Goal: Information Seeking & Learning: Learn about a topic

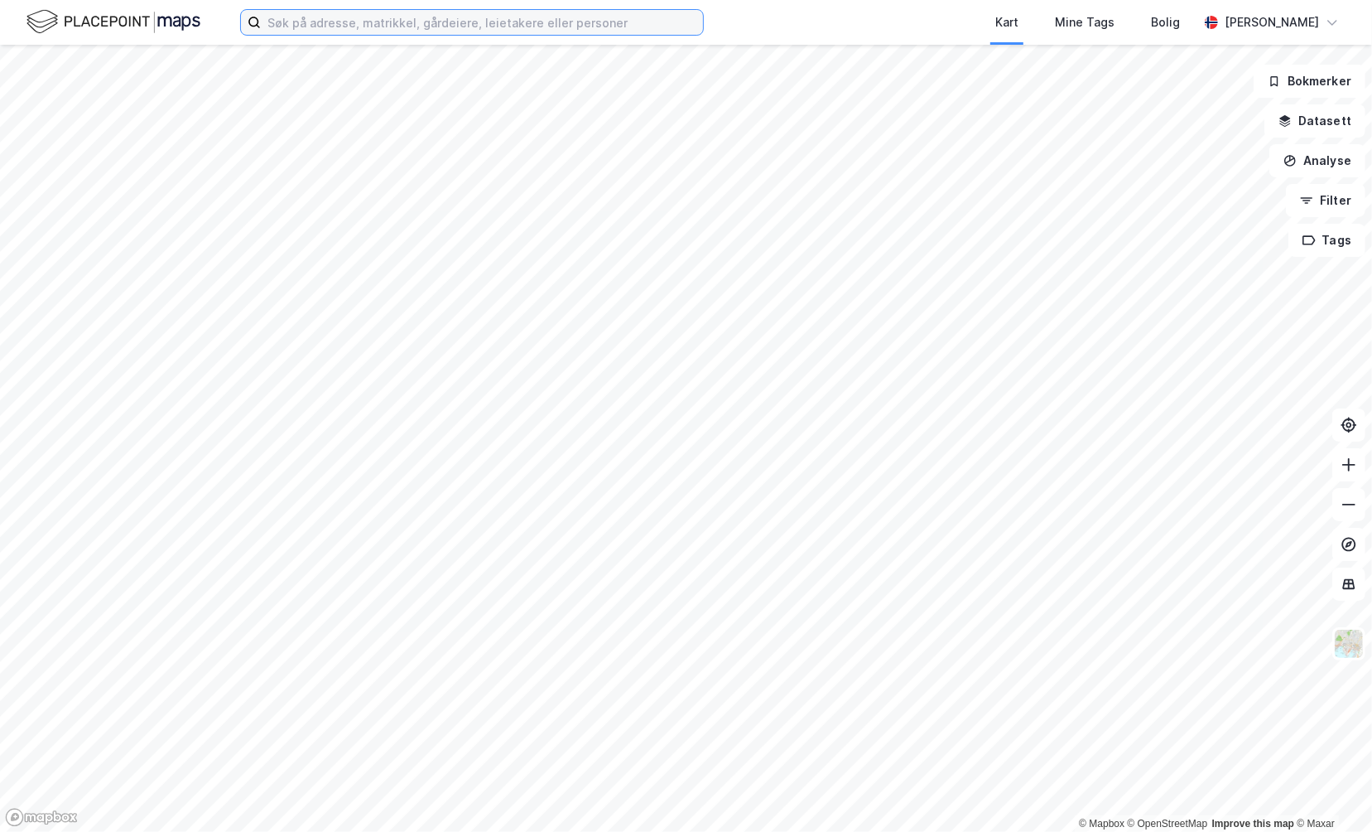
click at [355, 22] on input at bounding box center [482, 22] width 442 height 25
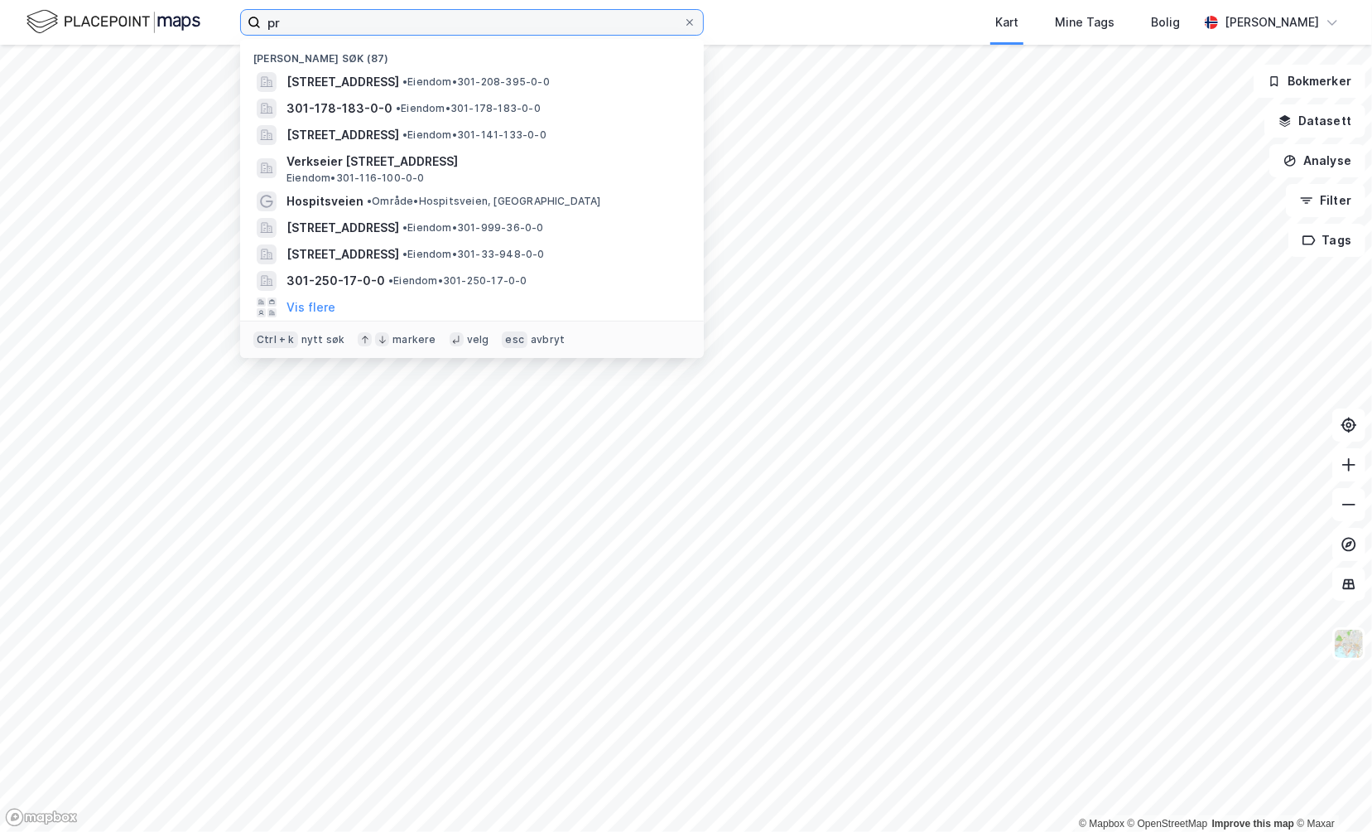
type input "p"
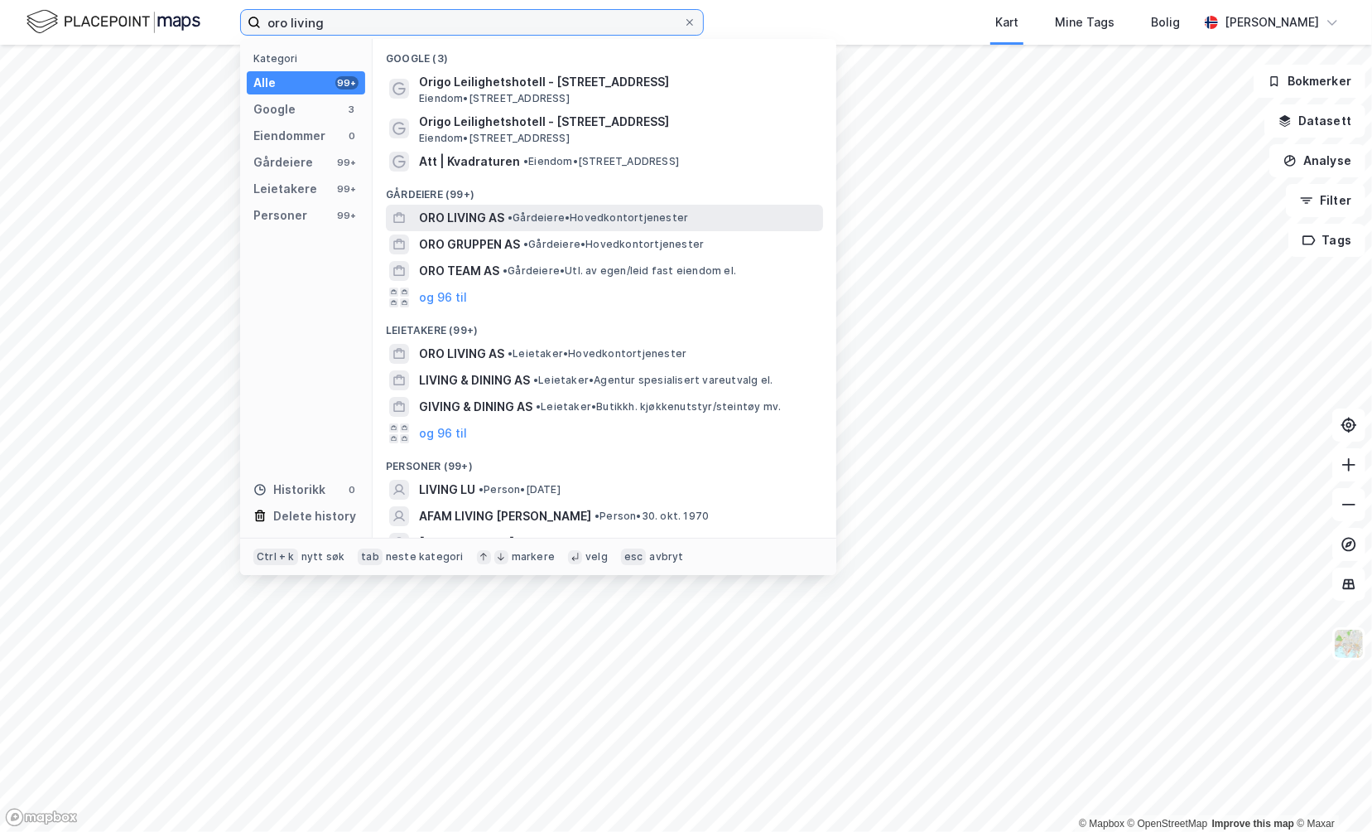
type input "oro living"
click at [601, 215] on span "• Gårdeiere • Hovedkontortjenester" at bounding box center [598, 217] width 181 height 13
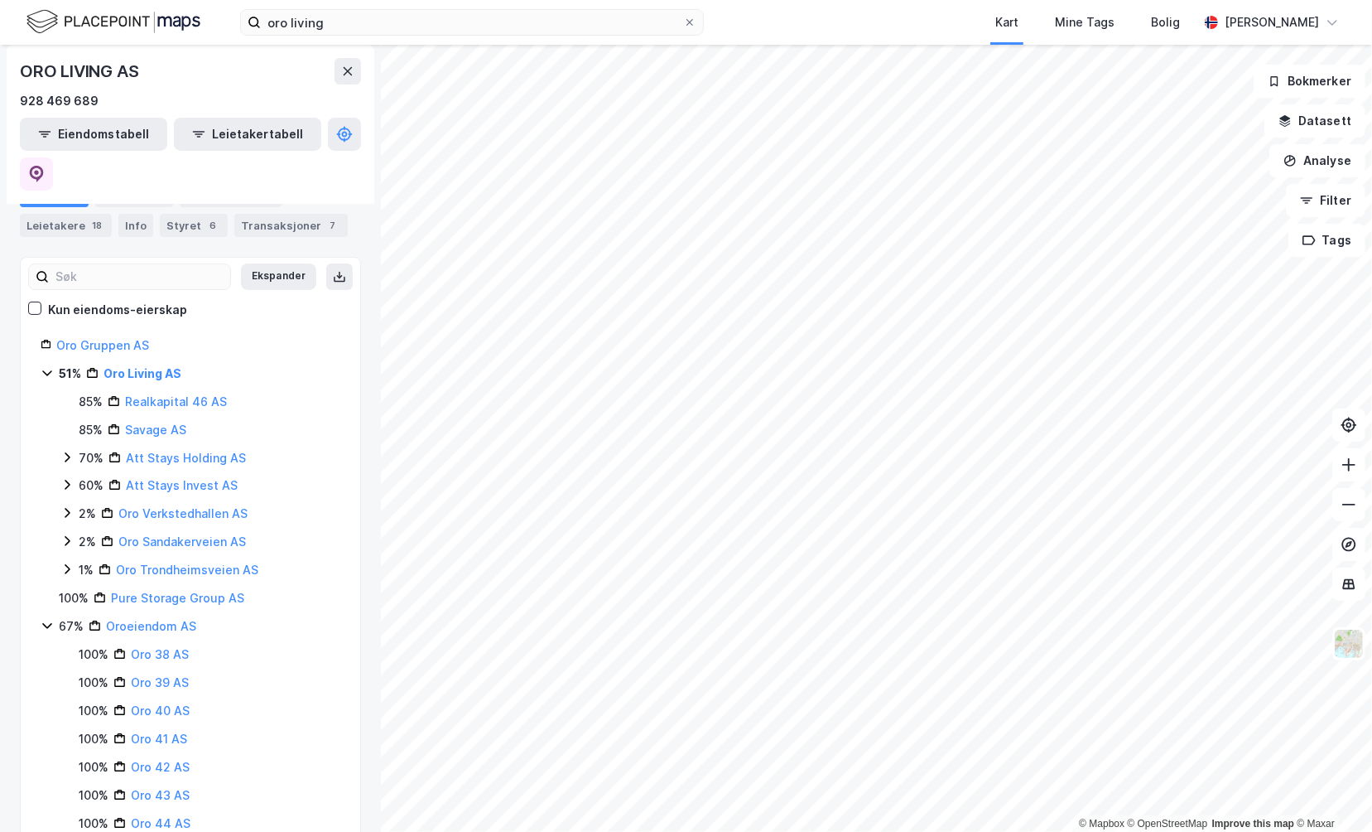
scroll to position [150, 0]
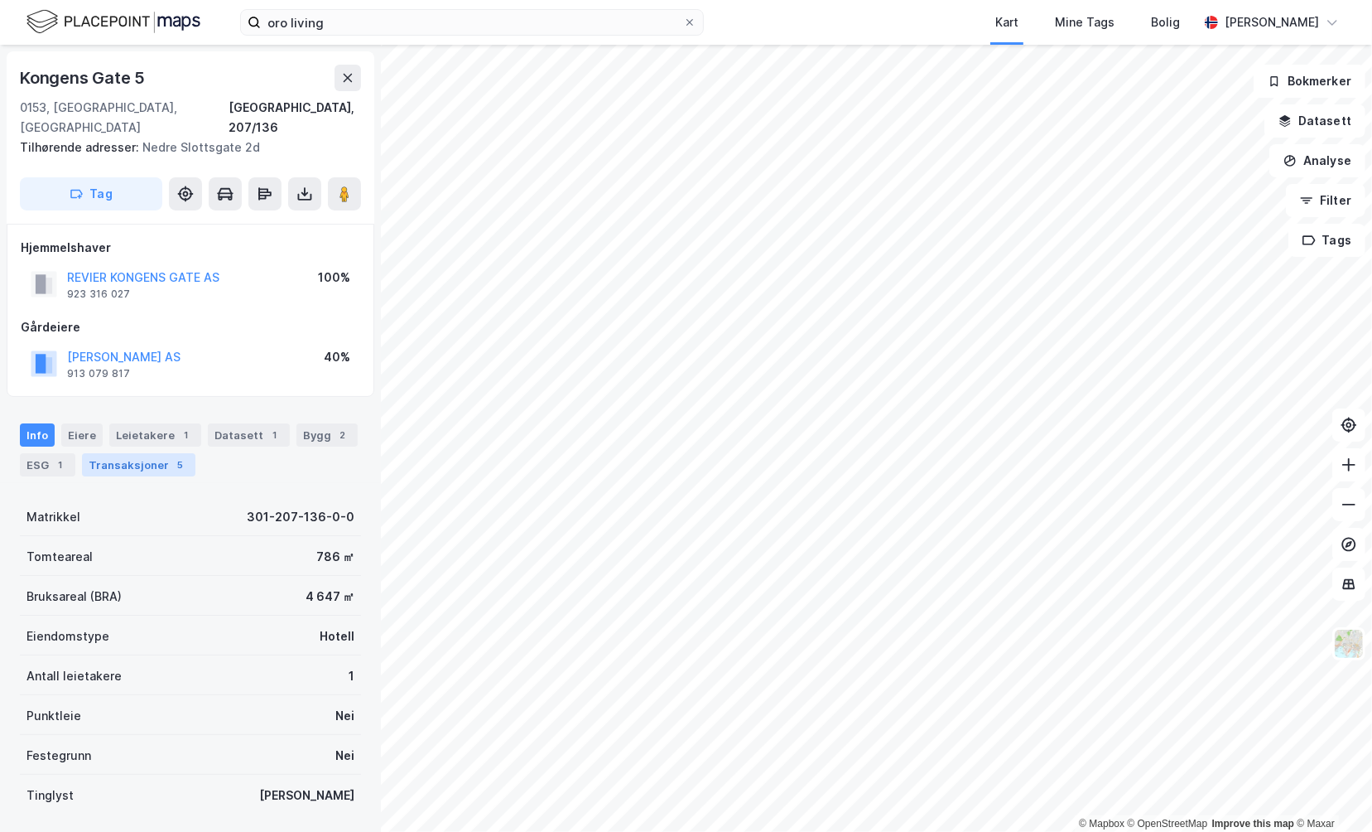
click at [124, 453] on div "Transaksjoner 5" at bounding box center [138, 464] width 113 height 23
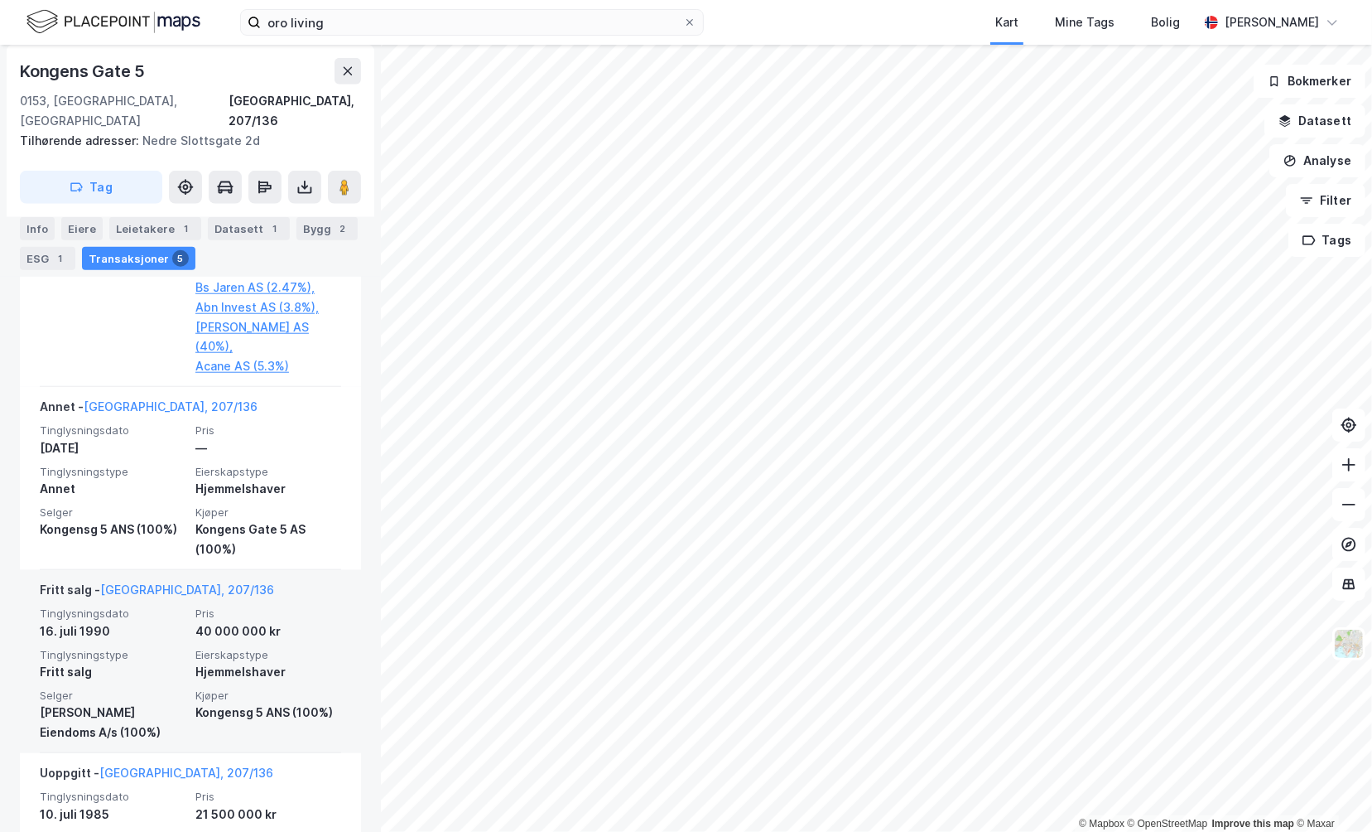
scroll to position [1226, 0]
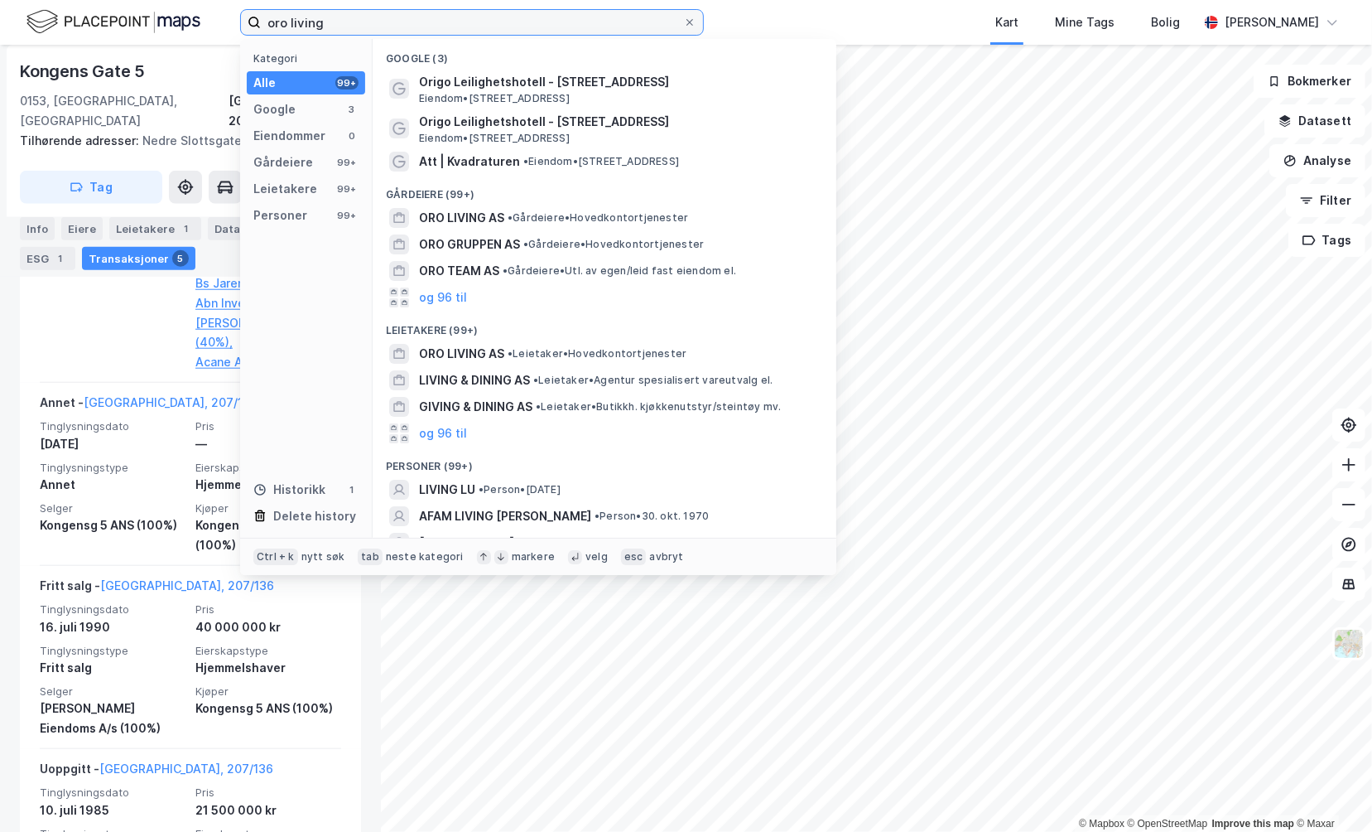
click at [363, 26] on input "oro living" at bounding box center [472, 22] width 422 height 25
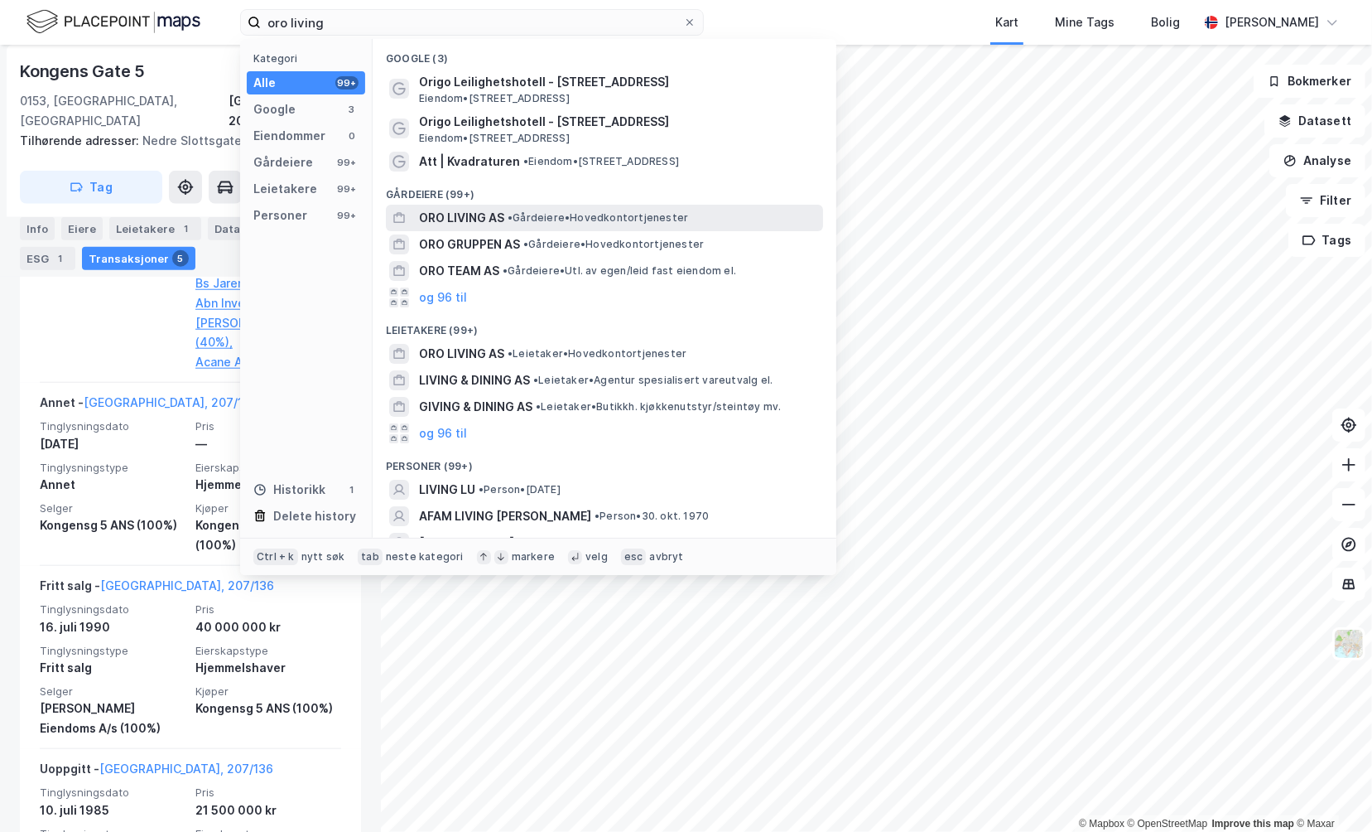
click at [513, 216] on span "•" at bounding box center [510, 217] width 5 height 12
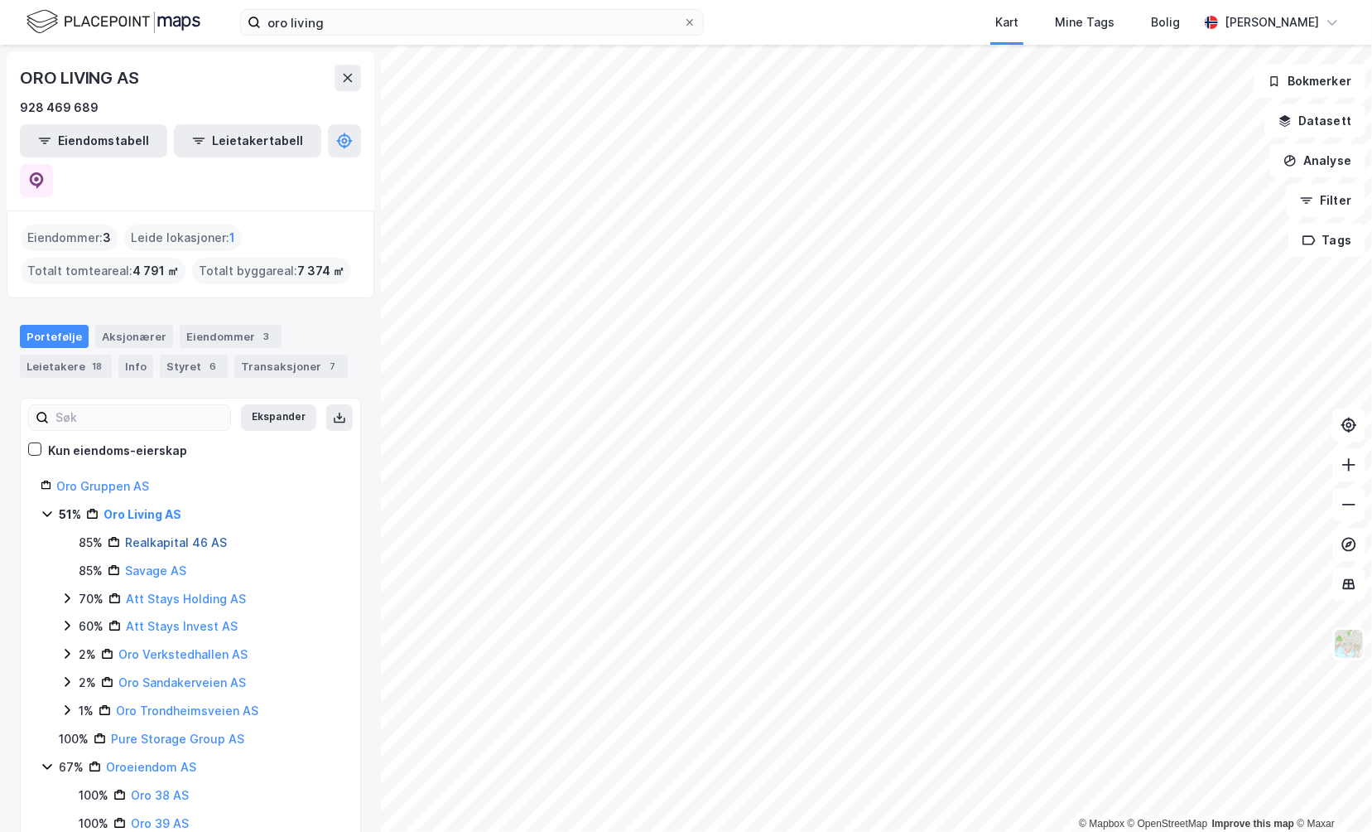
click at [163, 535] on link "Realkapital 46 AS" at bounding box center [176, 542] width 102 height 14
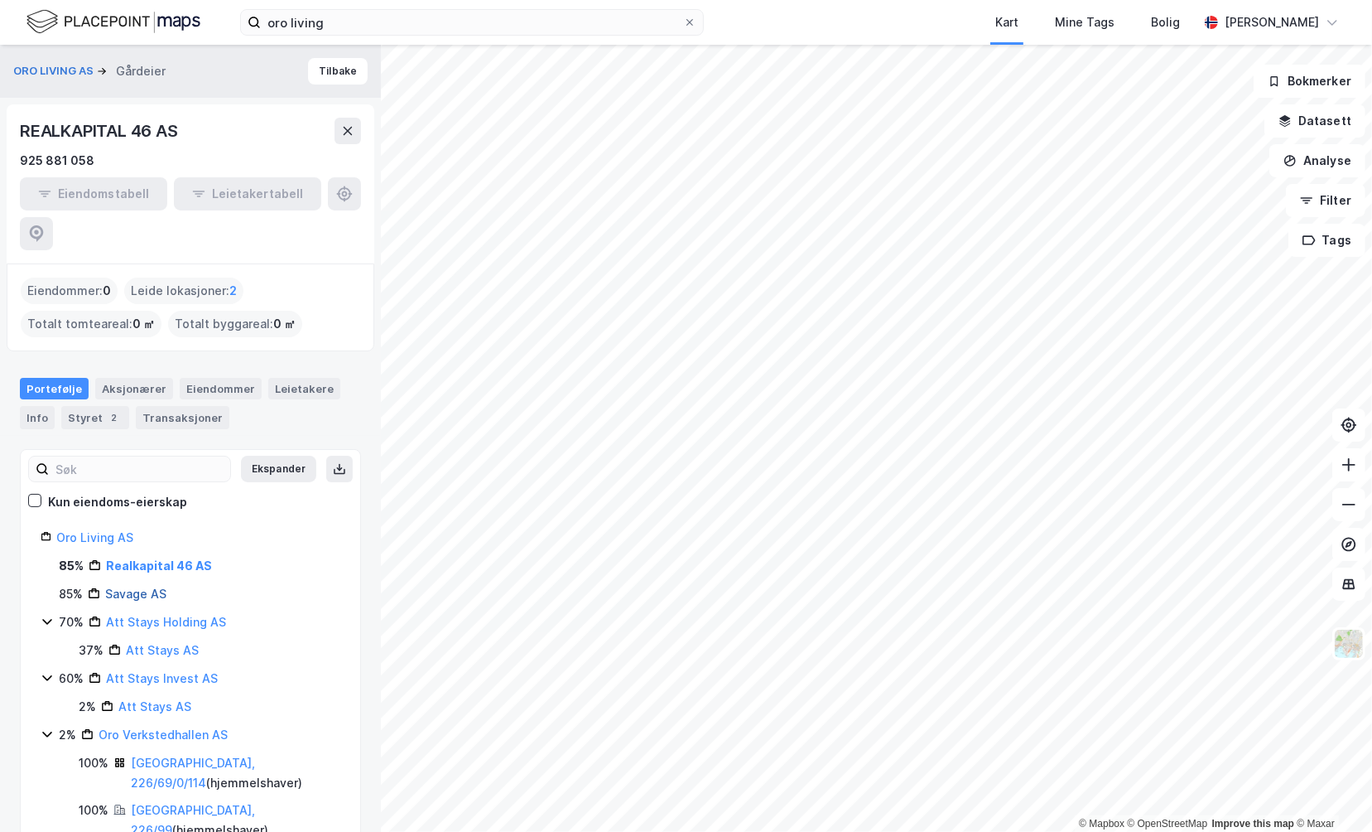
click at [152, 586] on link "Savage AS" at bounding box center [135, 593] width 61 height 14
click at [156, 586] on link "Realkapital 46 AS" at bounding box center [156, 593] width 102 height 14
click at [138, 586] on link "Savage AS" at bounding box center [135, 593] width 61 height 14
click at [174, 615] on link "Att Stays Holding AS" at bounding box center [166, 622] width 120 height 14
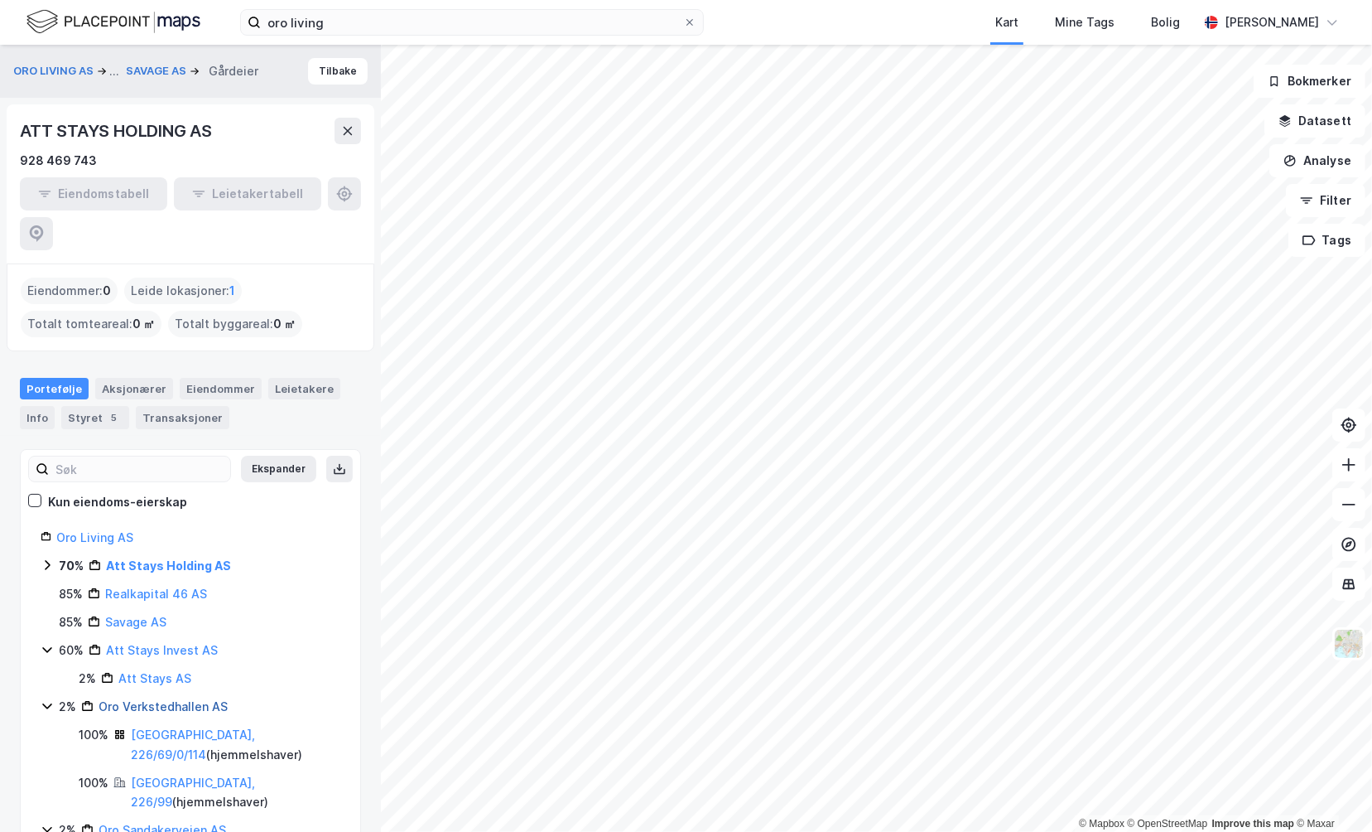
click at [171, 699] on link "Oro Verkstedhallen AS" at bounding box center [163, 706] width 129 height 14
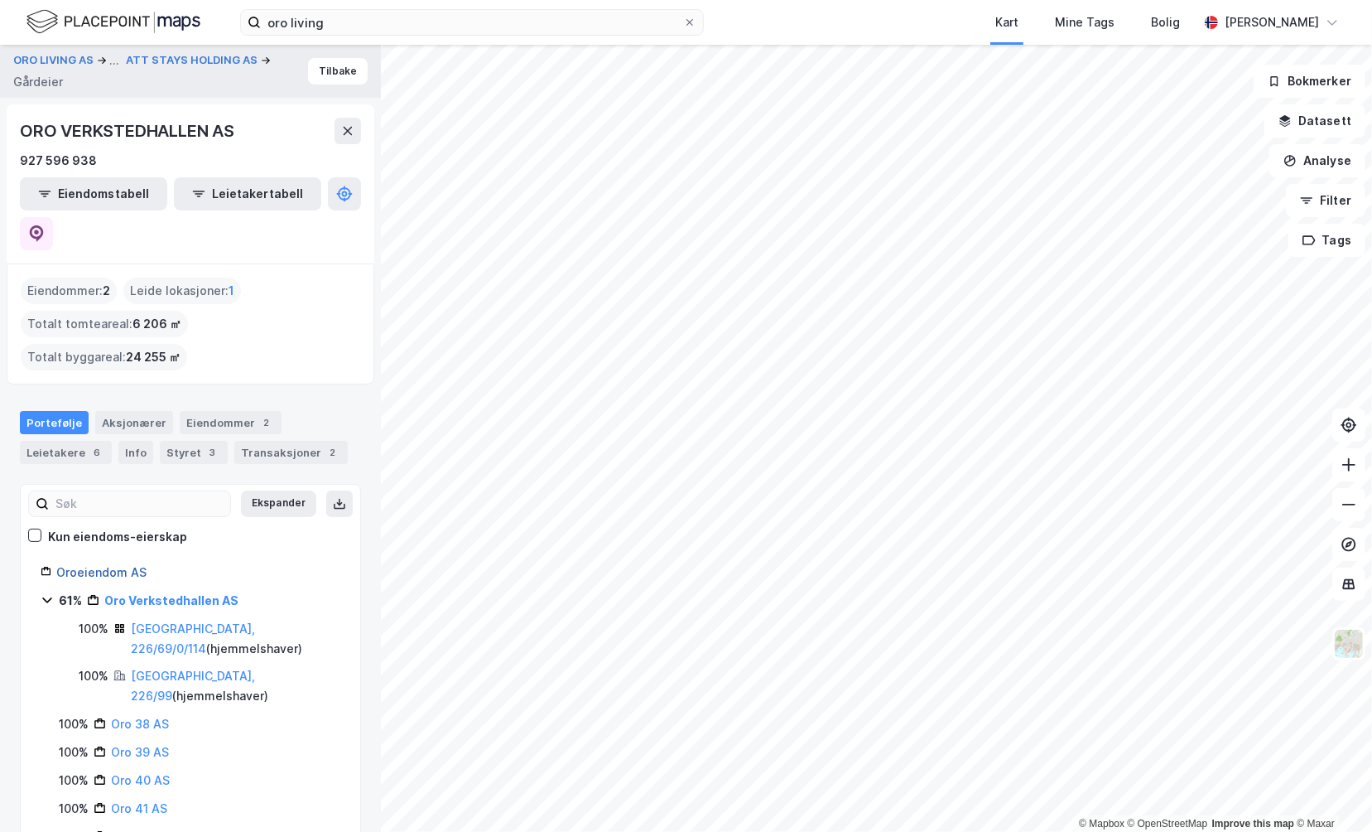
click at [114, 565] on link "Oroeiendom AS" at bounding box center [101, 572] width 90 height 14
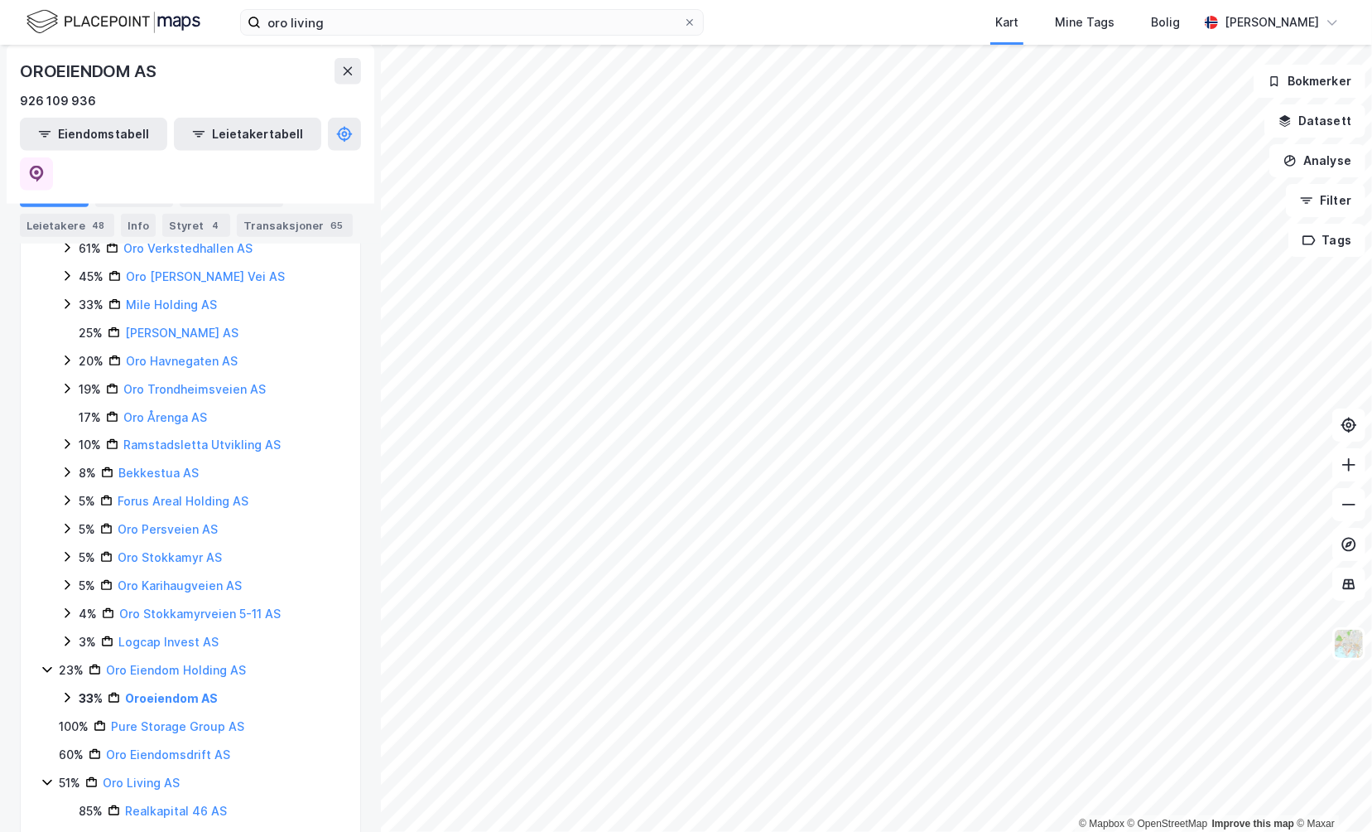
scroll to position [1204, 0]
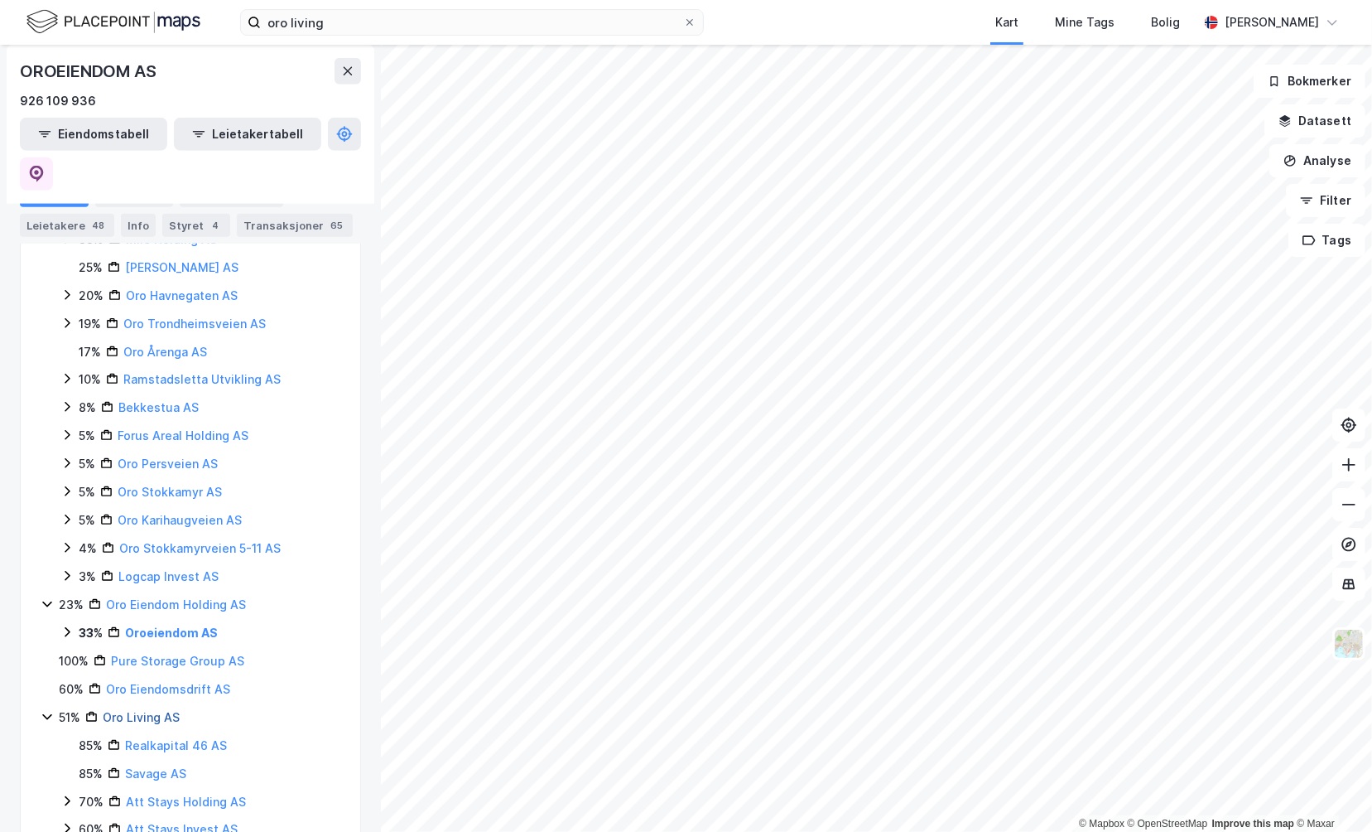
click at [118, 710] on link "Oro Living AS" at bounding box center [141, 717] width 77 height 14
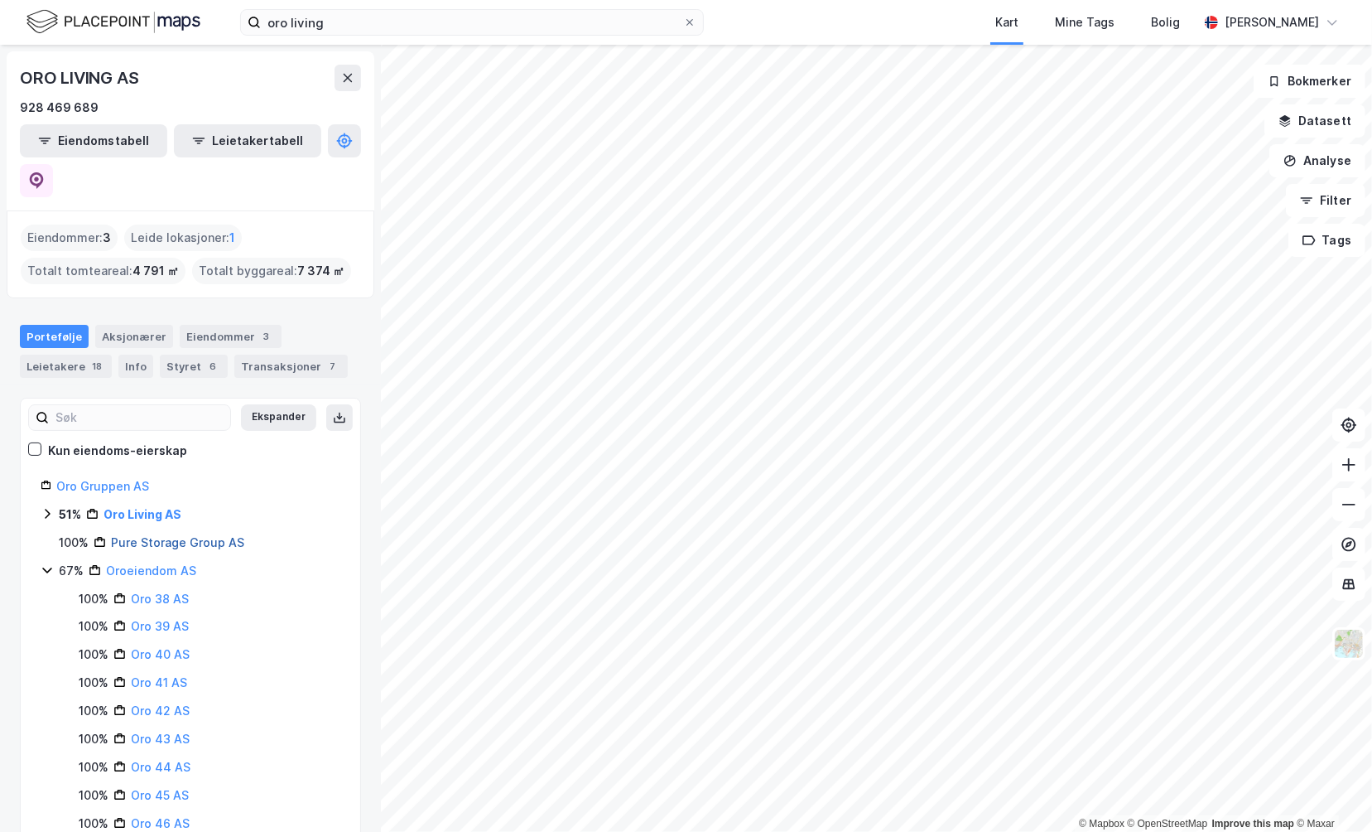
click at [190, 535] on link "Pure Storage Group AS" at bounding box center [177, 542] width 133 height 14
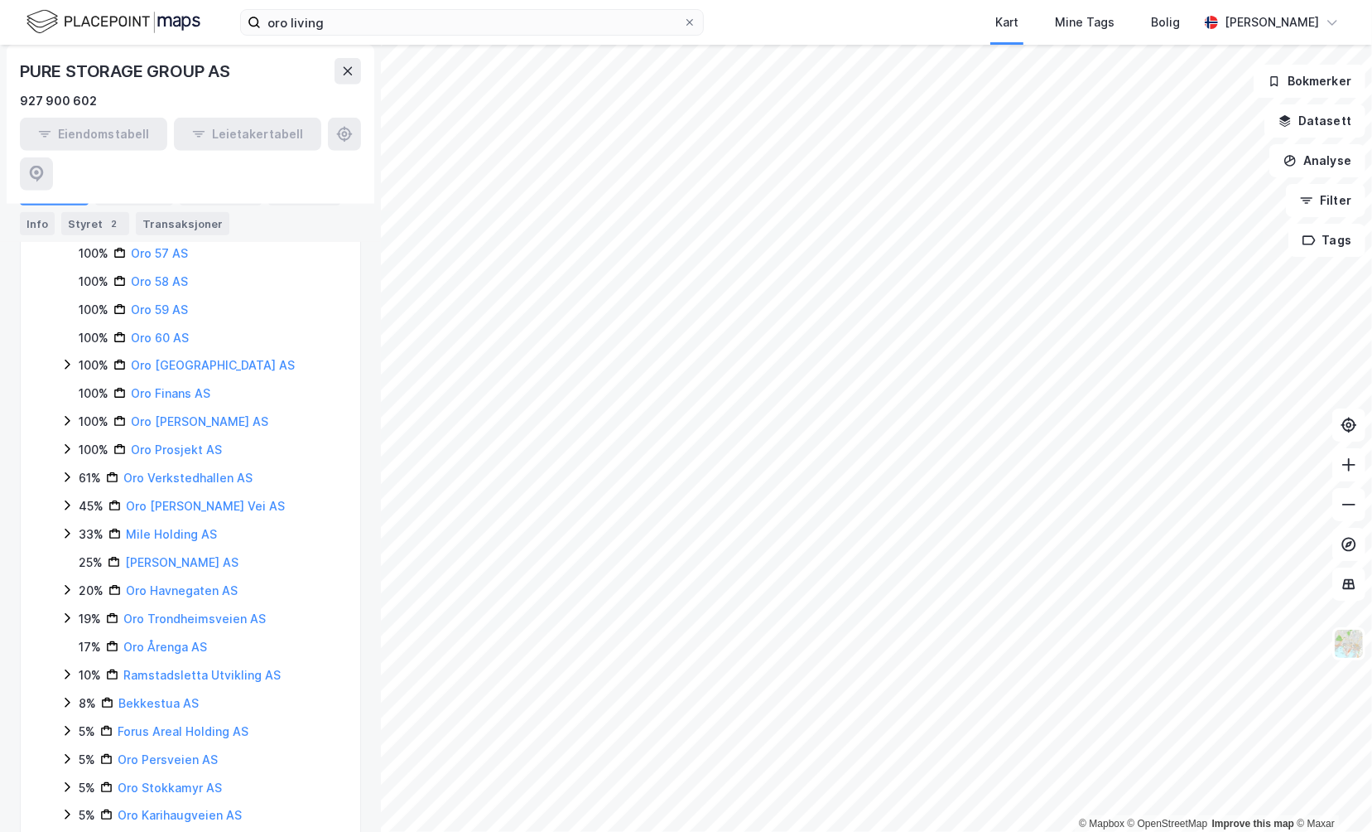
scroll to position [1178, 0]
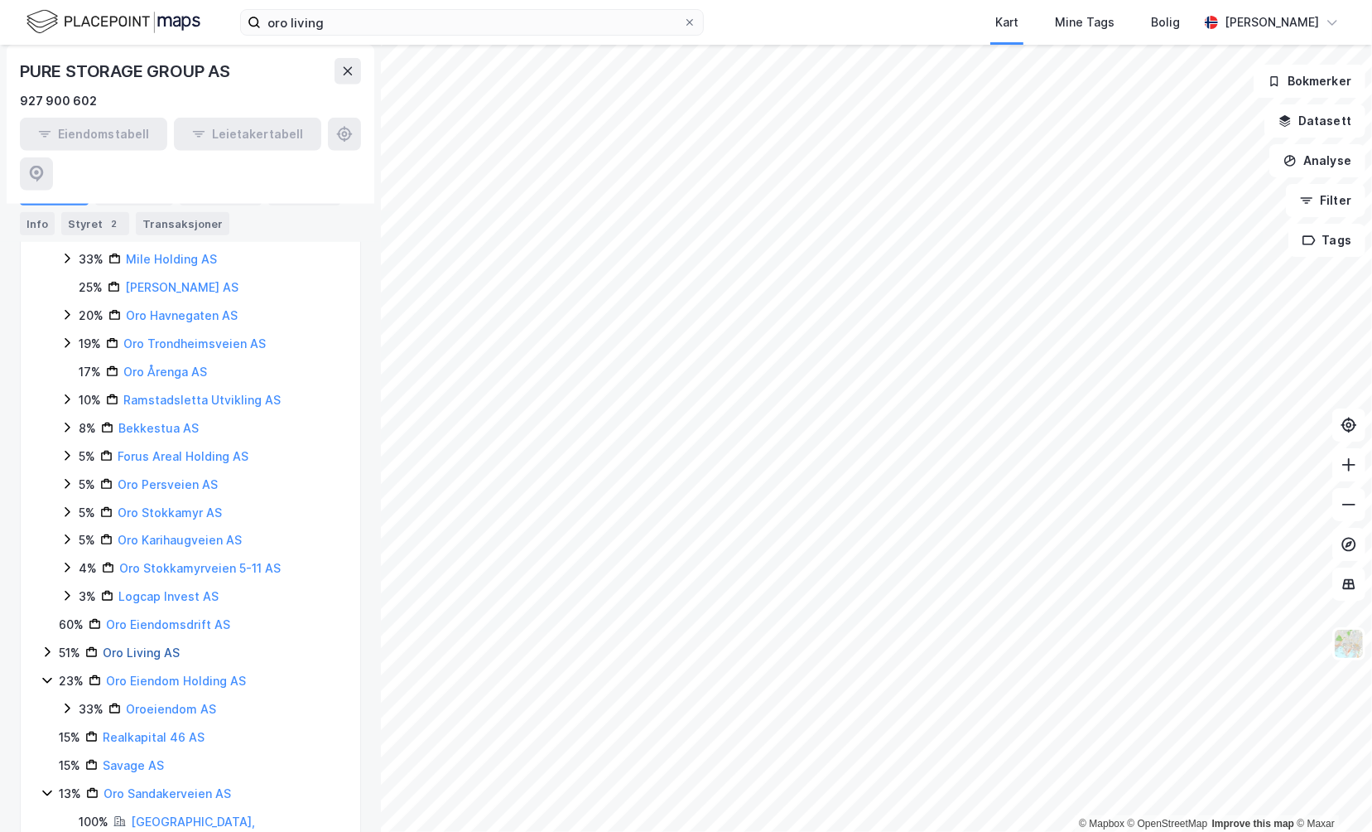
click at [126, 645] on link "Oro Living AS" at bounding box center [141, 652] width 77 height 14
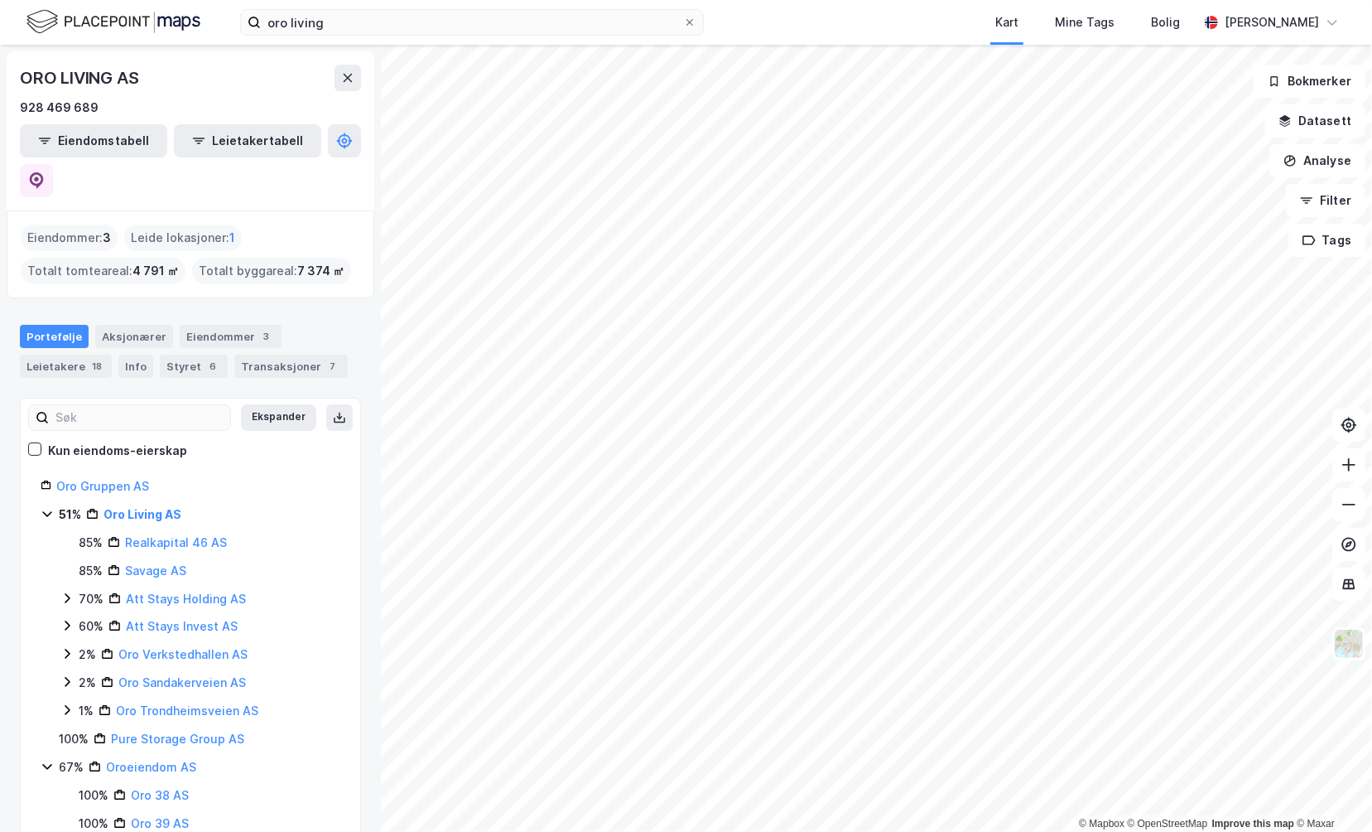
click at [46, 507] on icon at bounding box center [47, 513] width 13 height 13
drag, startPoint x: 46, startPoint y: 473, endPoint x: 41, endPoint y: 497, distance: 24.4
click at [41, 504] on div "51% Oro Living AS 85% Realkapital 46 AS 85% Savage AS 70% Att Stays Holding AS …" at bounding box center [191, 612] width 300 height 217
click at [69, 591] on icon at bounding box center [66, 597] width 13 height 13
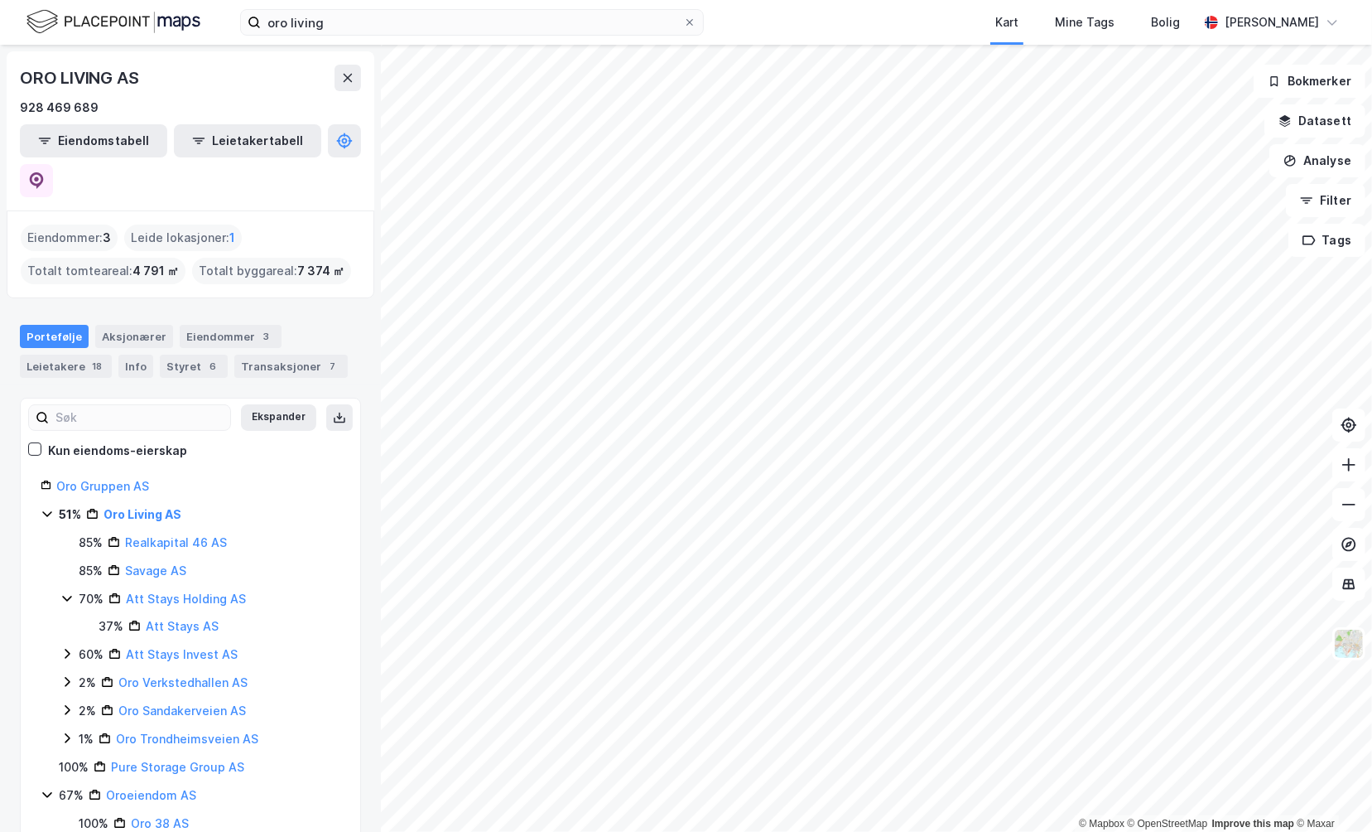
click at [69, 596] on icon at bounding box center [66, 599] width 9 height 6
click at [63, 703] on icon at bounding box center [66, 709] width 13 height 13
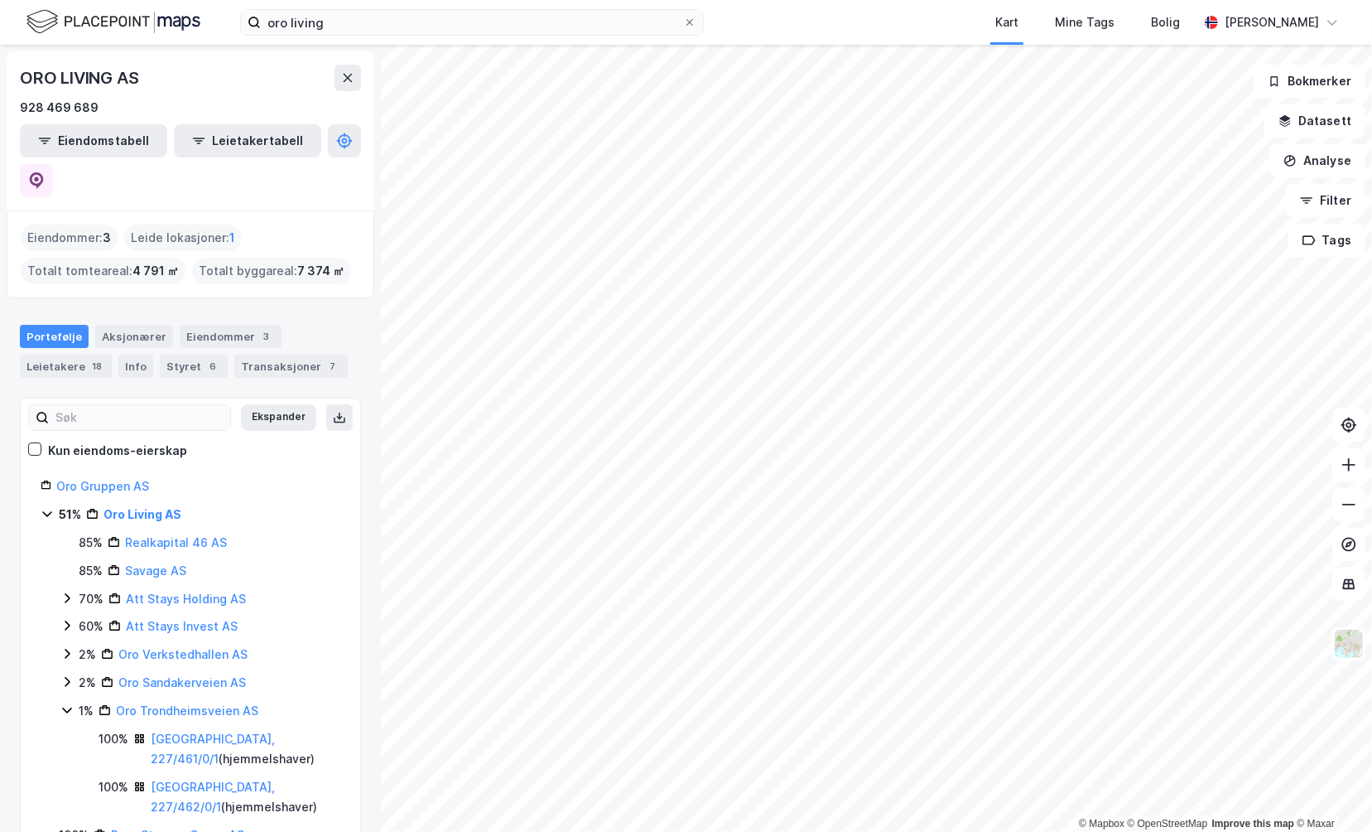
click at [65, 708] on icon at bounding box center [66, 711] width 9 height 6
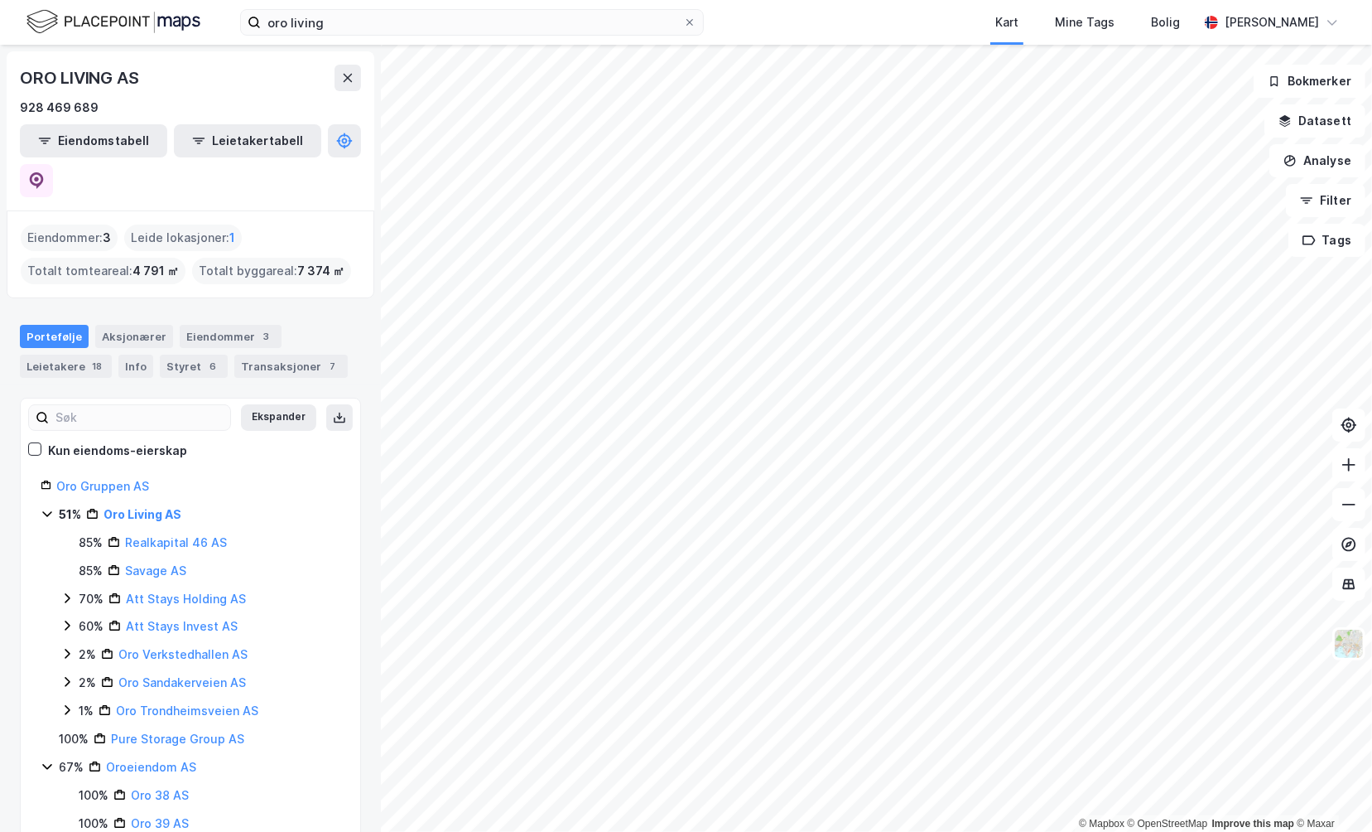
click at [68, 675] on icon at bounding box center [66, 681] width 13 height 13
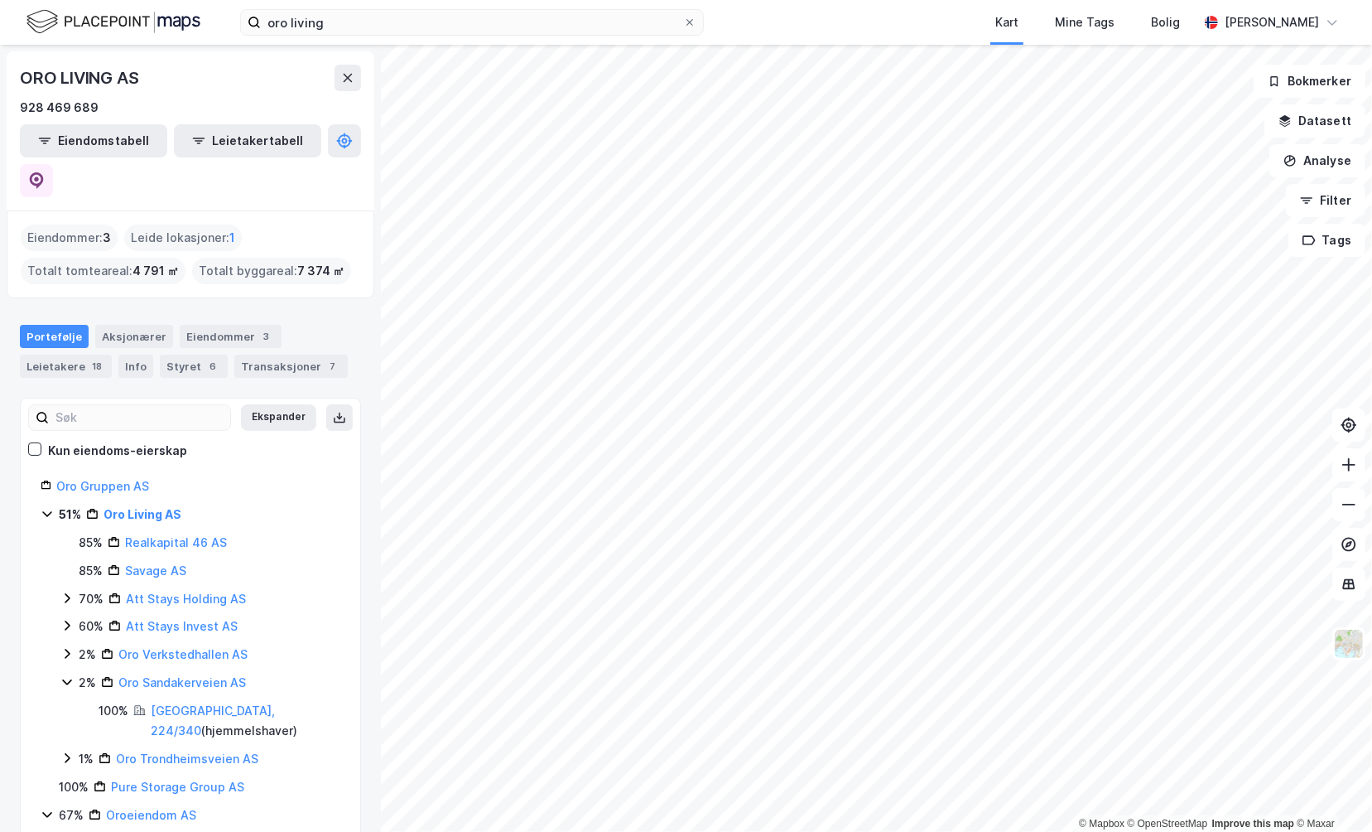
click at [68, 675] on icon at bounding box center [66, 681] width 13 height 13
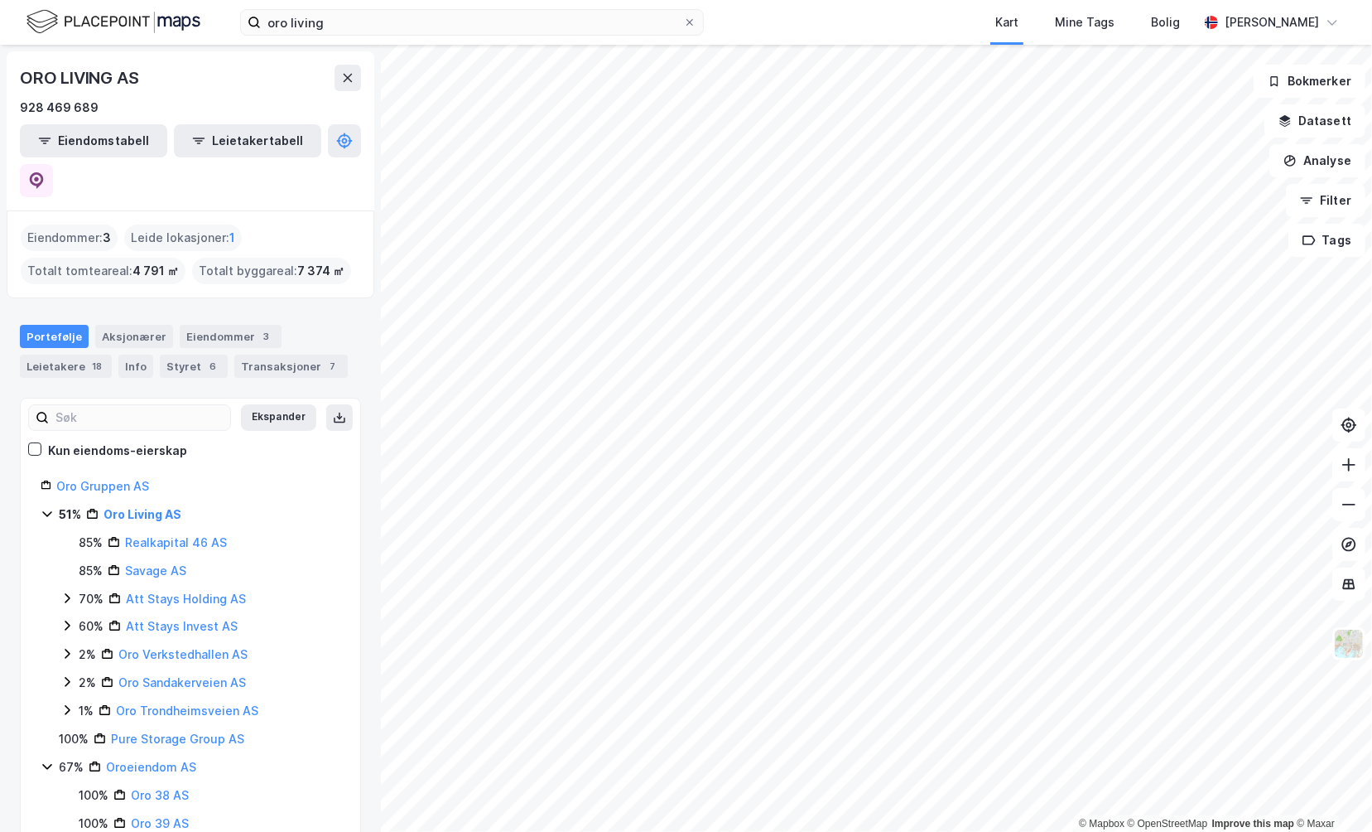
click at [66, 647] on icon at bounding box center [66, 653] width 13 height 13
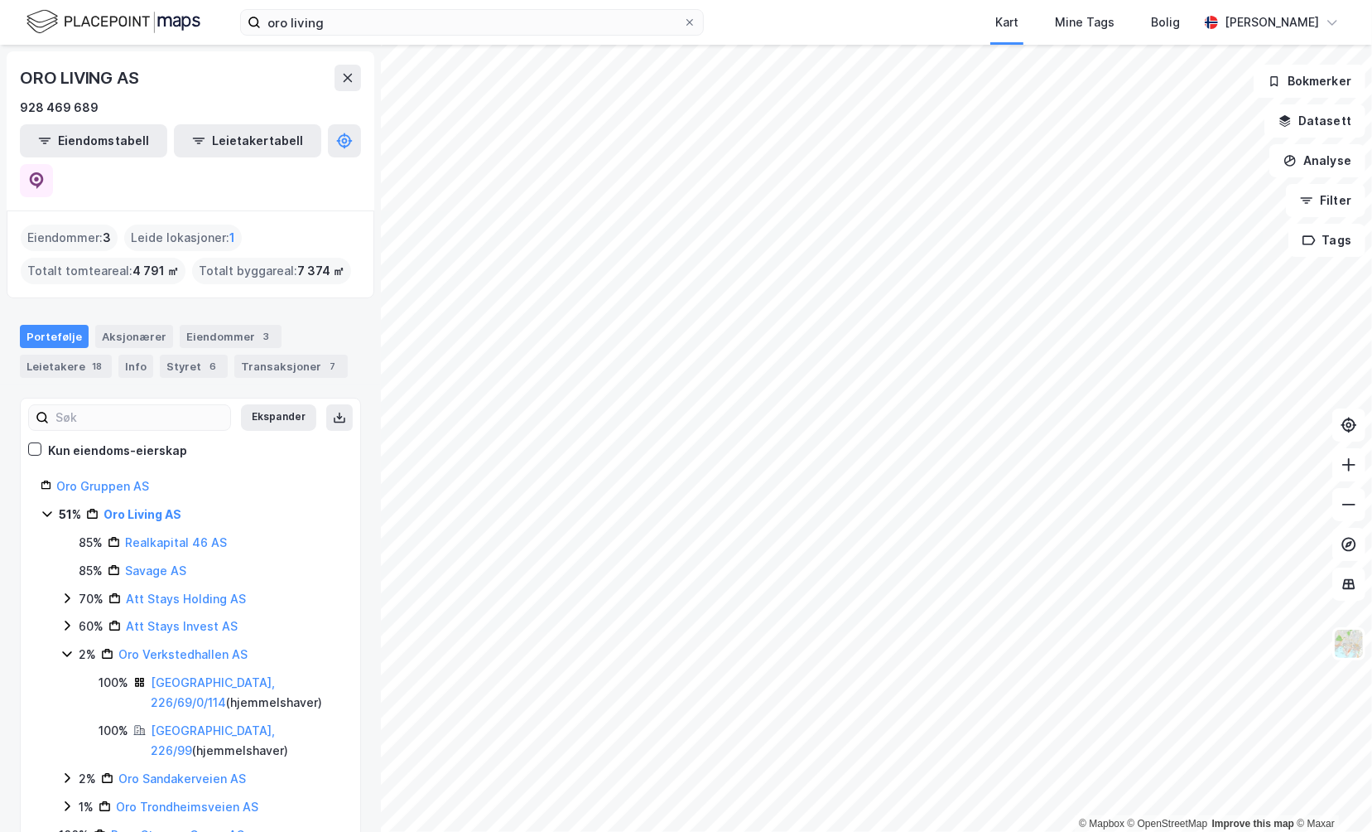
click at [66, 647] on icon at bounding box center [66, 653] width 13 height 13
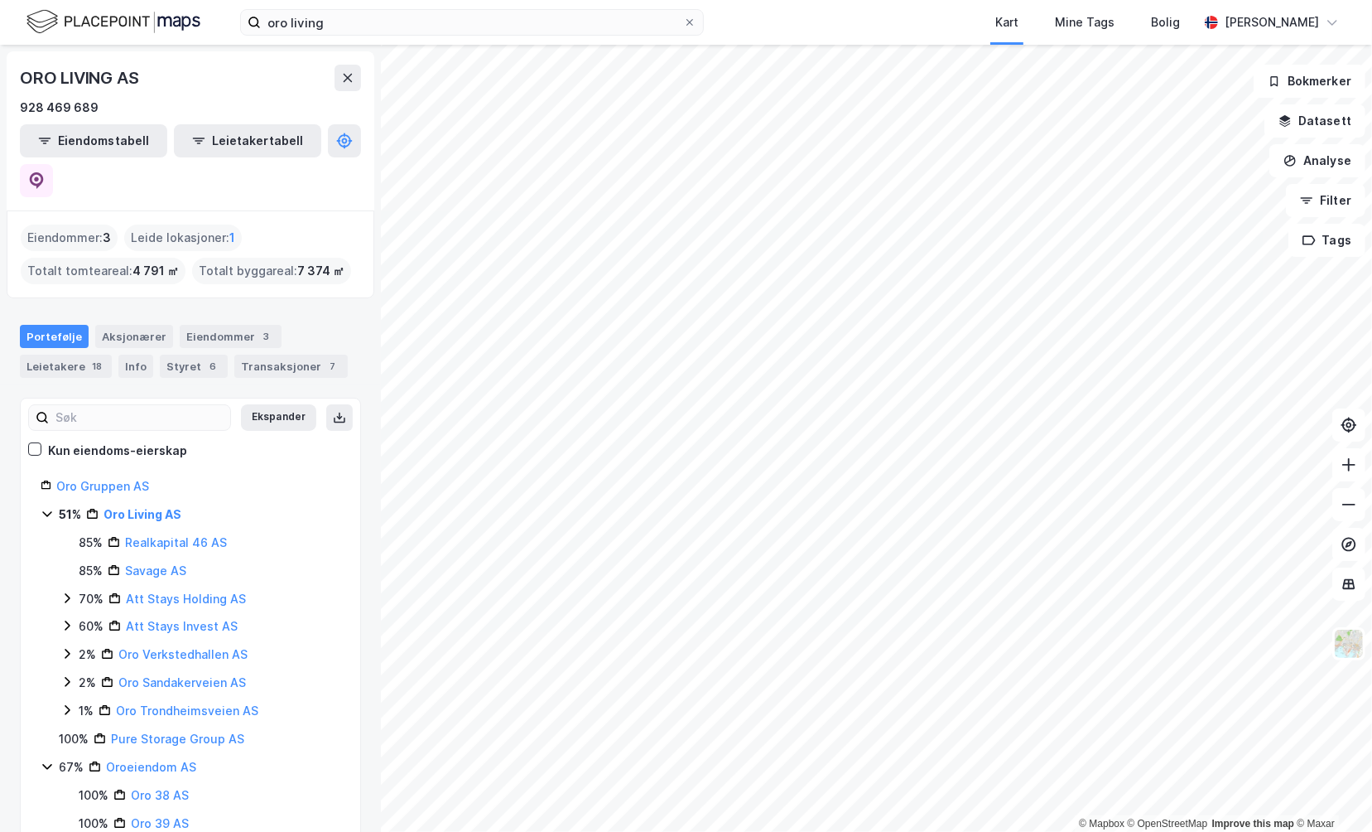
click at [67, 621] on icon at bounding box center [67, 626] width 5 height 10
click at [67, 619] on icon at bounding box center [66, 625] width 13 height 13
click at [68, 591] on icon at bounding box center [66, 597] width 13 height 13
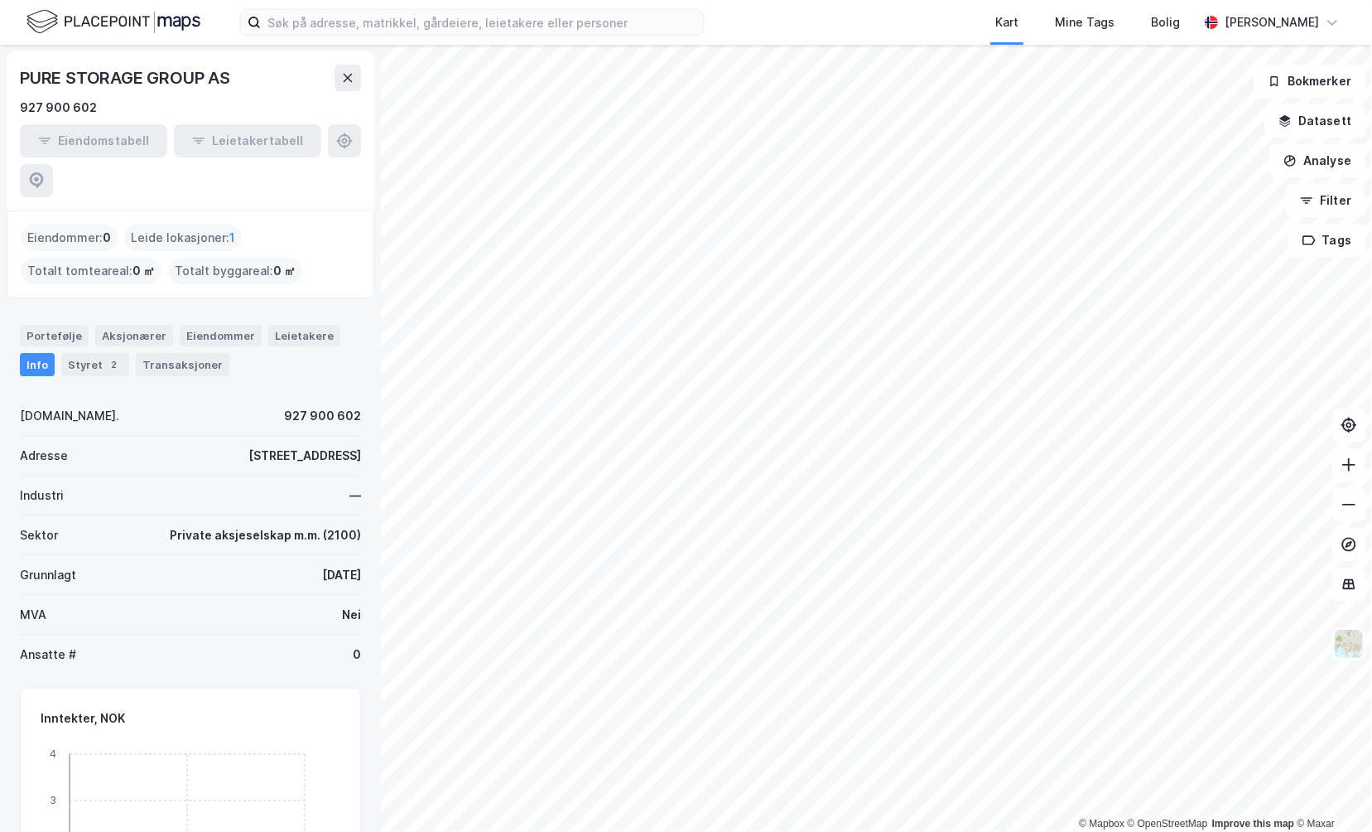
click at [225, 224] on div "Leide lokasjoner : 1" at bounding box center [183, 237] width 118 height 27
click at [232, 228] on span "1" at bounding box center [232, 238] width 6 height 20
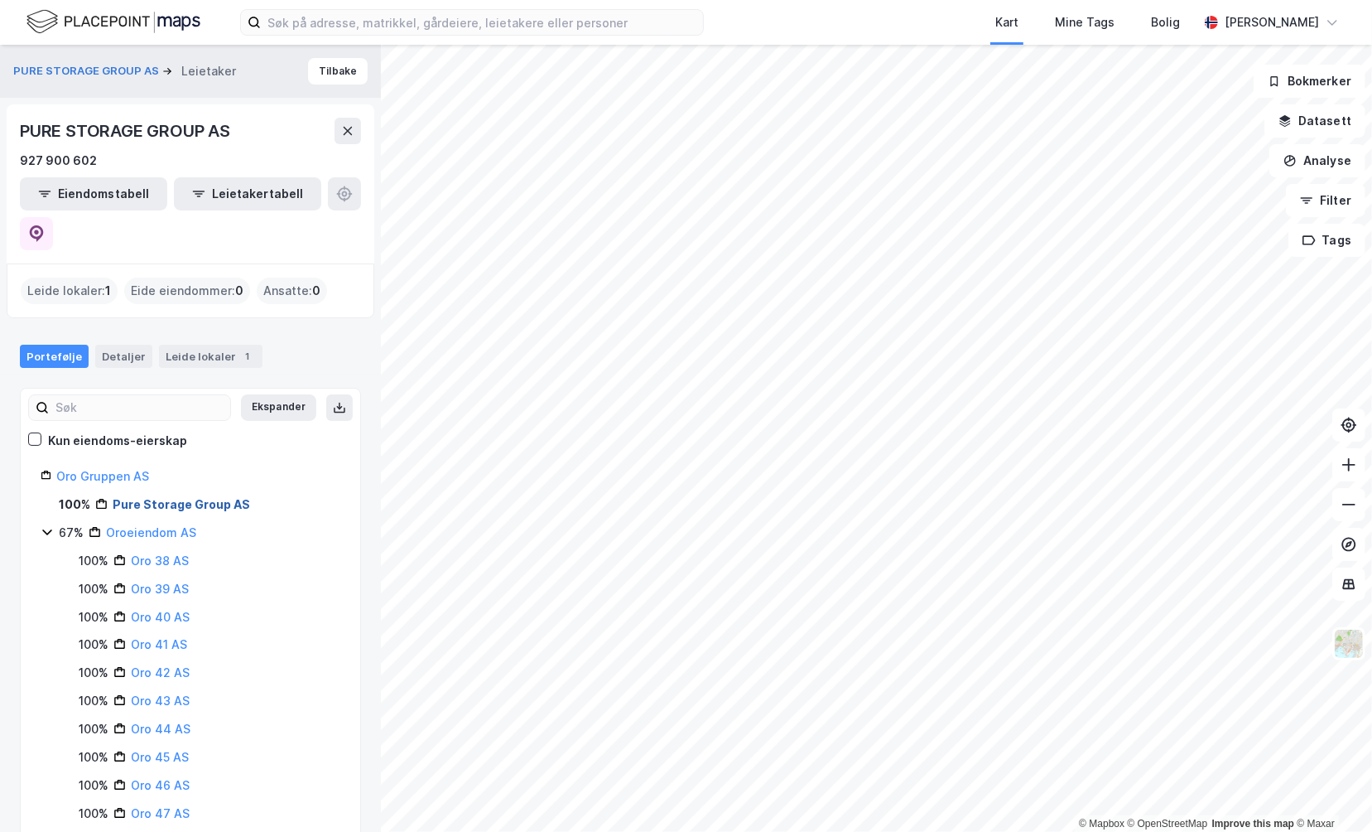
click at [188, 497] on link "Pure Storage Group AS" at bounding box center [181, 504] width 137 height 14
click at [53, 217] on button at bounding box center [36, 233] width 33 height 33
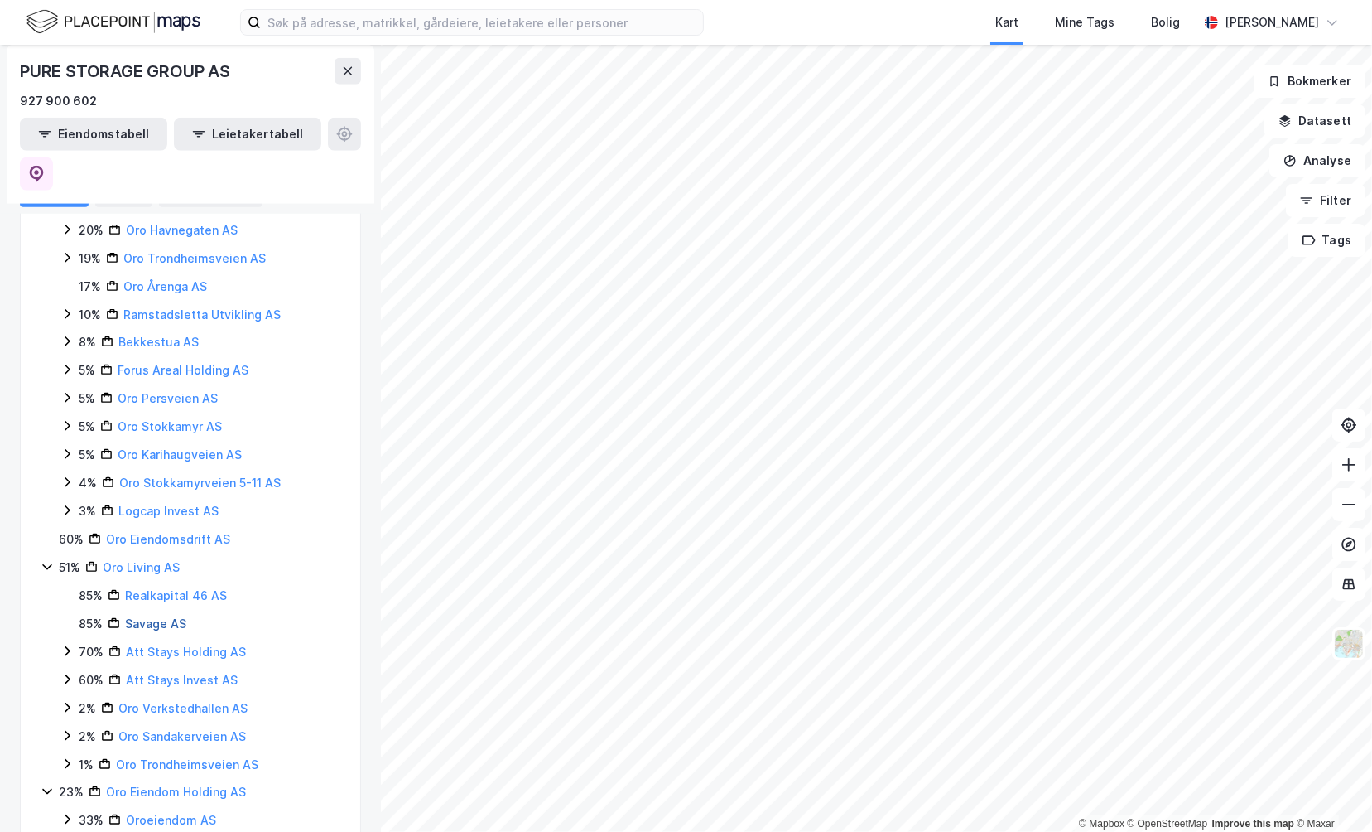
scroll to position [1204, 0]
click at [154, 586] on link "Realkapital 46 AS" at bounding box center [176, 593] width 102 height 14
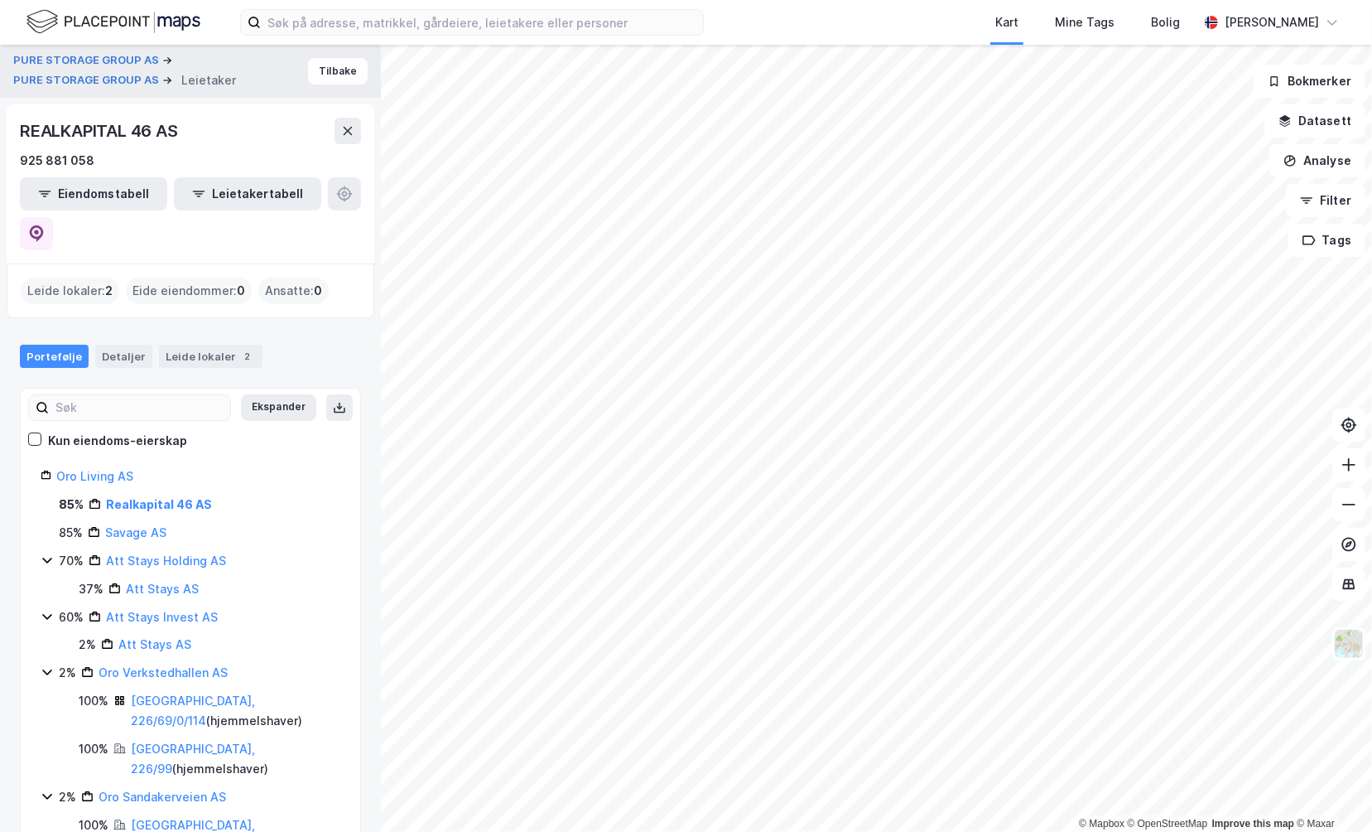
click at [86, 277] on div "Leide lokaler : 2" at bounding box center [70, 290] width 99 height 27
click at [87, 277] on div "Leide lokaler : 2" at bounding box center [70, 290] width 99 height 27
click at [181, 497] on link "Realkapital 46 AS" at bounding box center [159, 504] width 106 height 14
click at [45, 225] on icon at bounding box center [36, 233] width 17 height 17
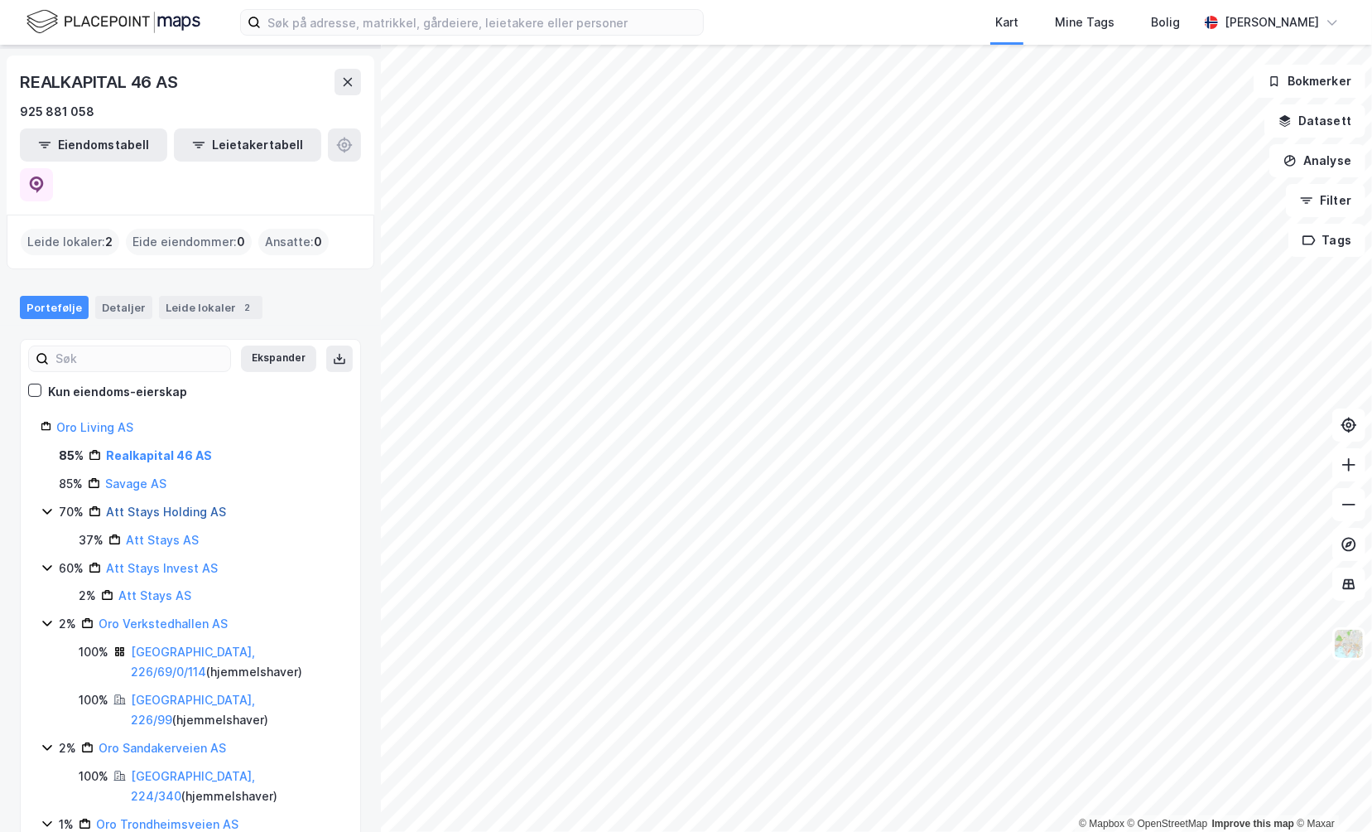
scroll to position [68, 0]
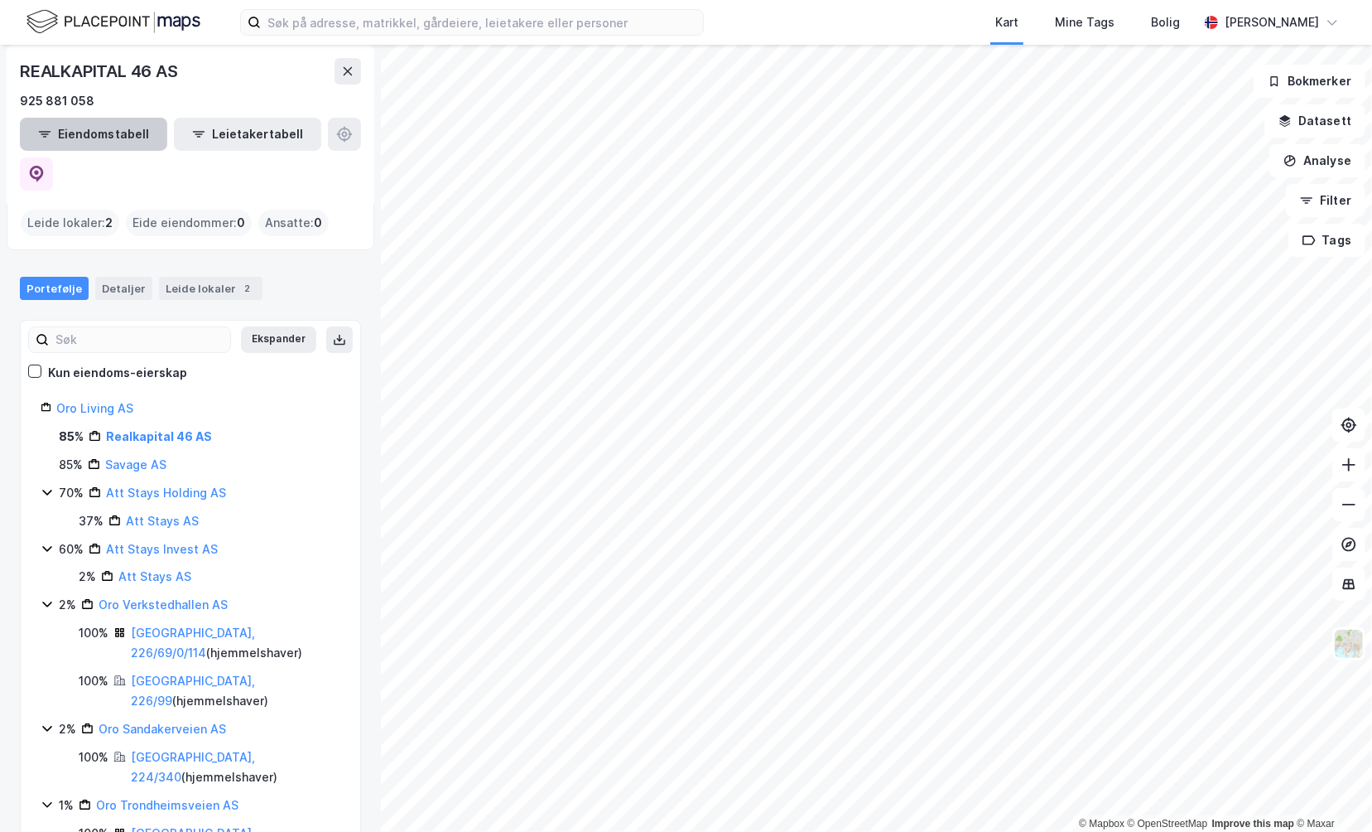
click at [104, 138] on button "Eiendomstabell" at bounding box center [93, 134] width 147 height 33
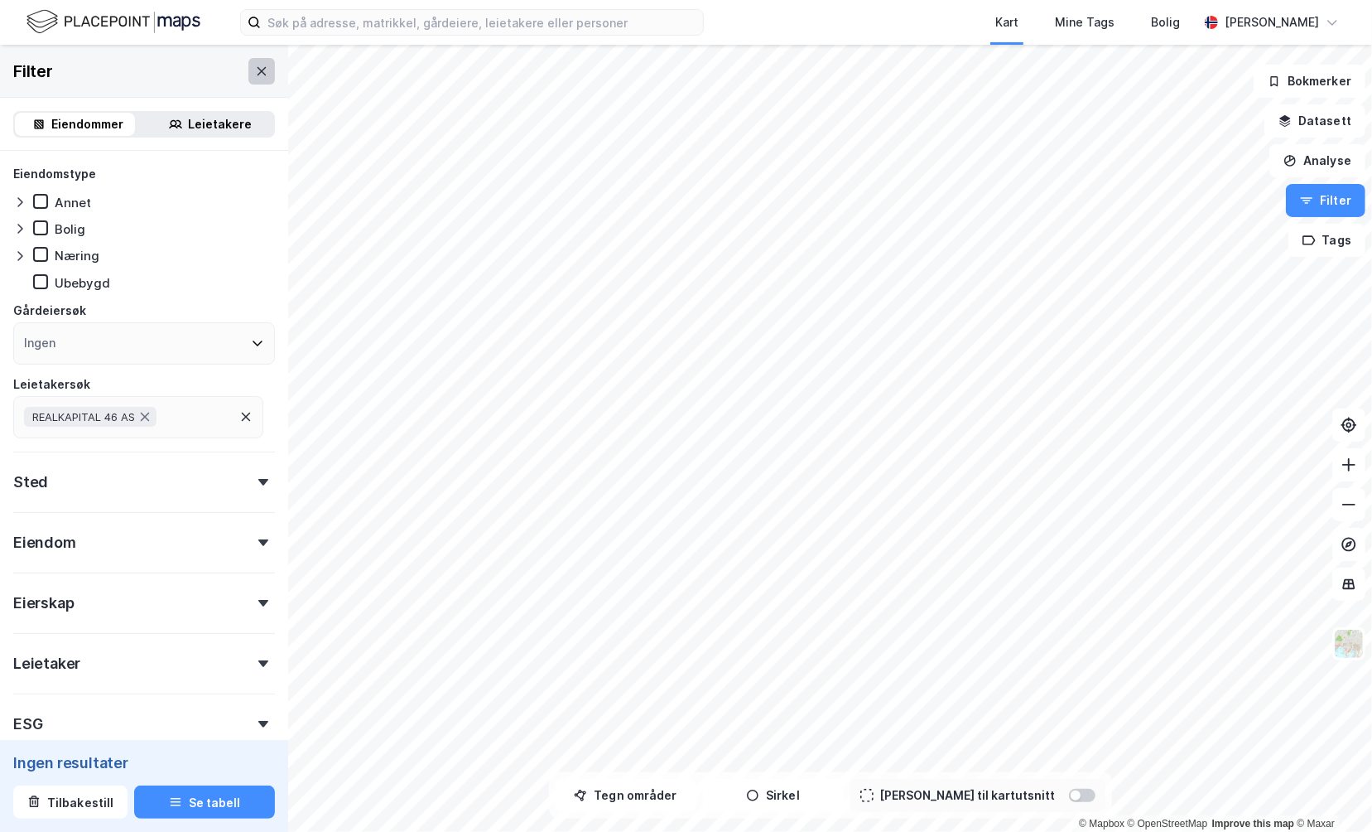
click at [255, 74] on icon at bounding box center [261, 71] width 13 height 13
